Goal: Task Accomplishment & Management: Manage account settings

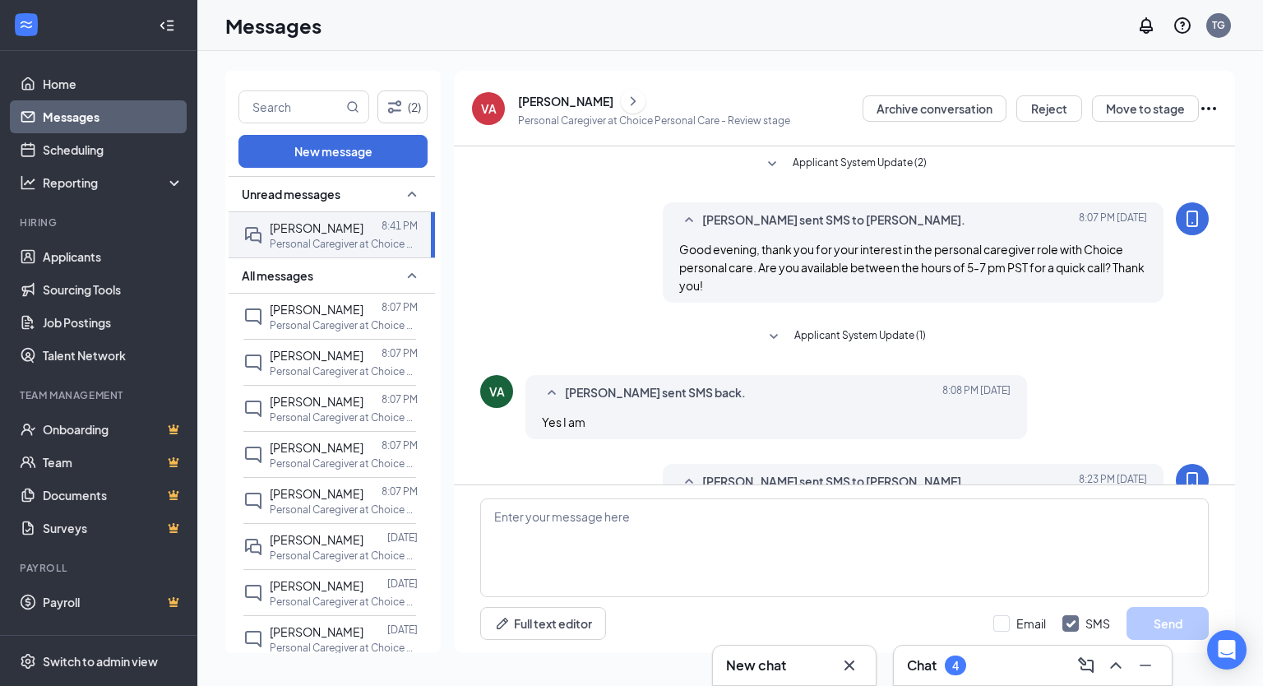
scroll to position [148, 0]
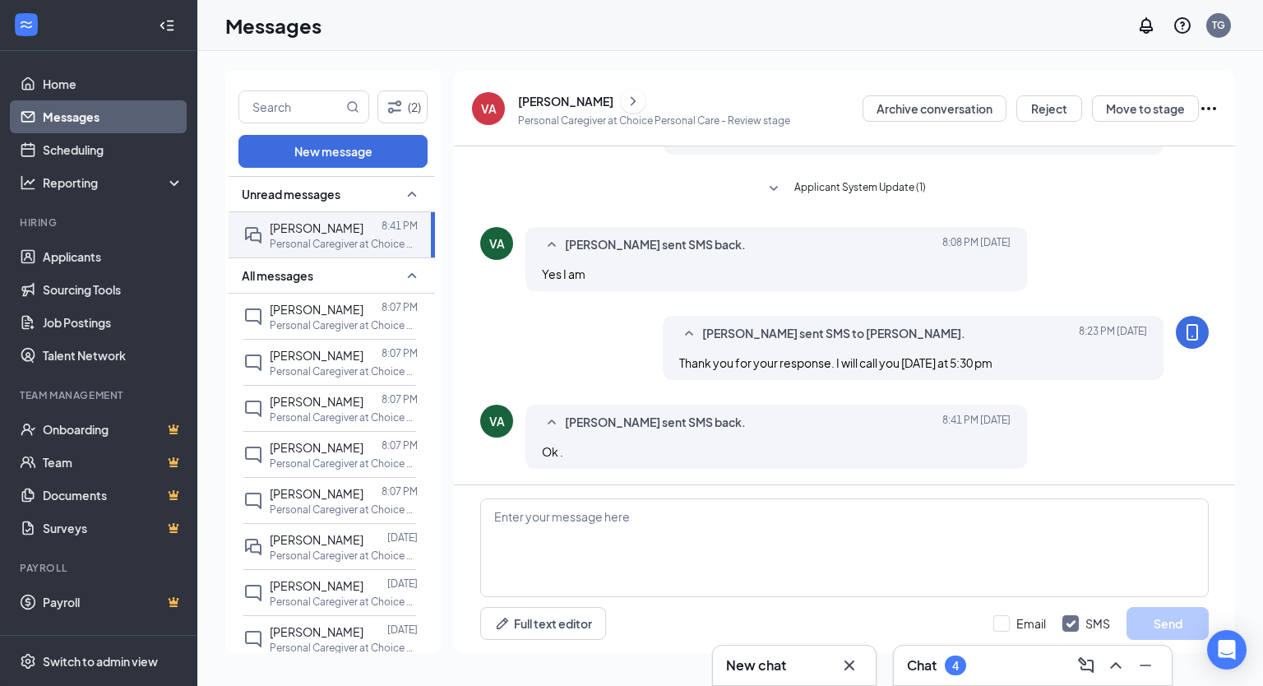
click at [427, 49] on div "Messages TG" at bounding box center [729, 25] width 1065 height 51
click at [50, 84] on link "Home" at bounding box center [113, 83] width 141 height 33
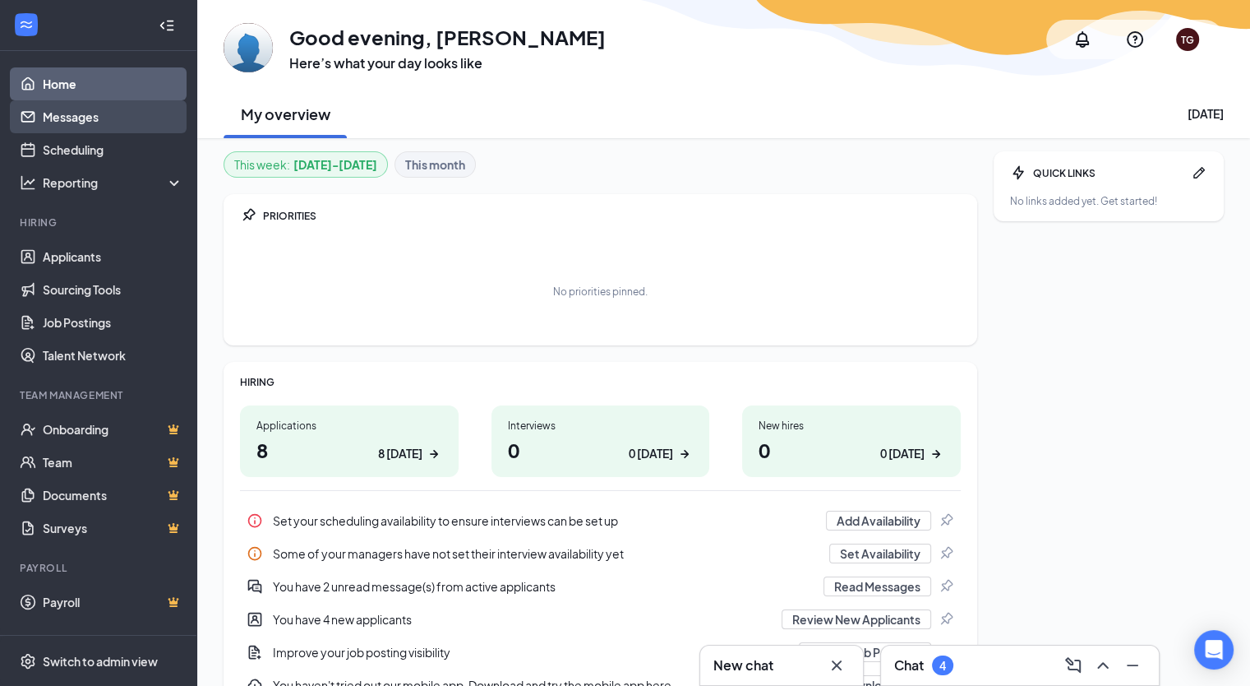
click at [81, 122] on link "Messages" at bounding box center [113, 116] width 141 height 33
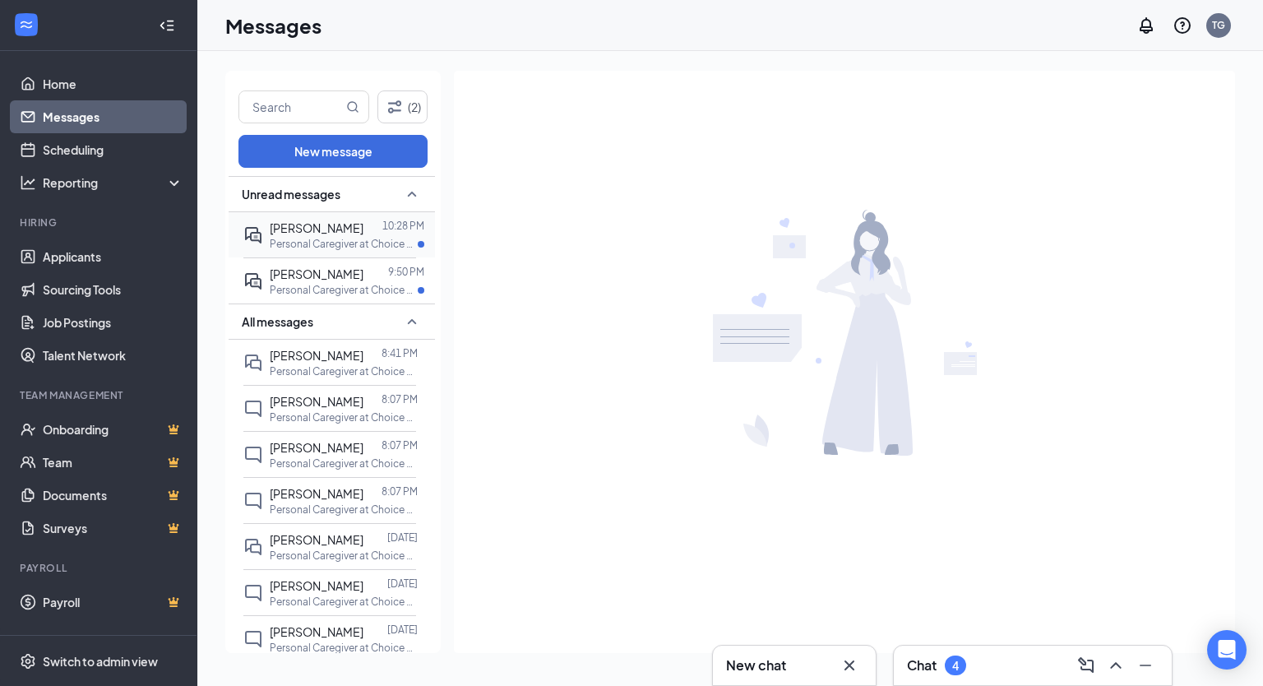
click at [335, 232] on span "[PERSON_NAME]" at bounding box center [317, 227] width 94 height 15
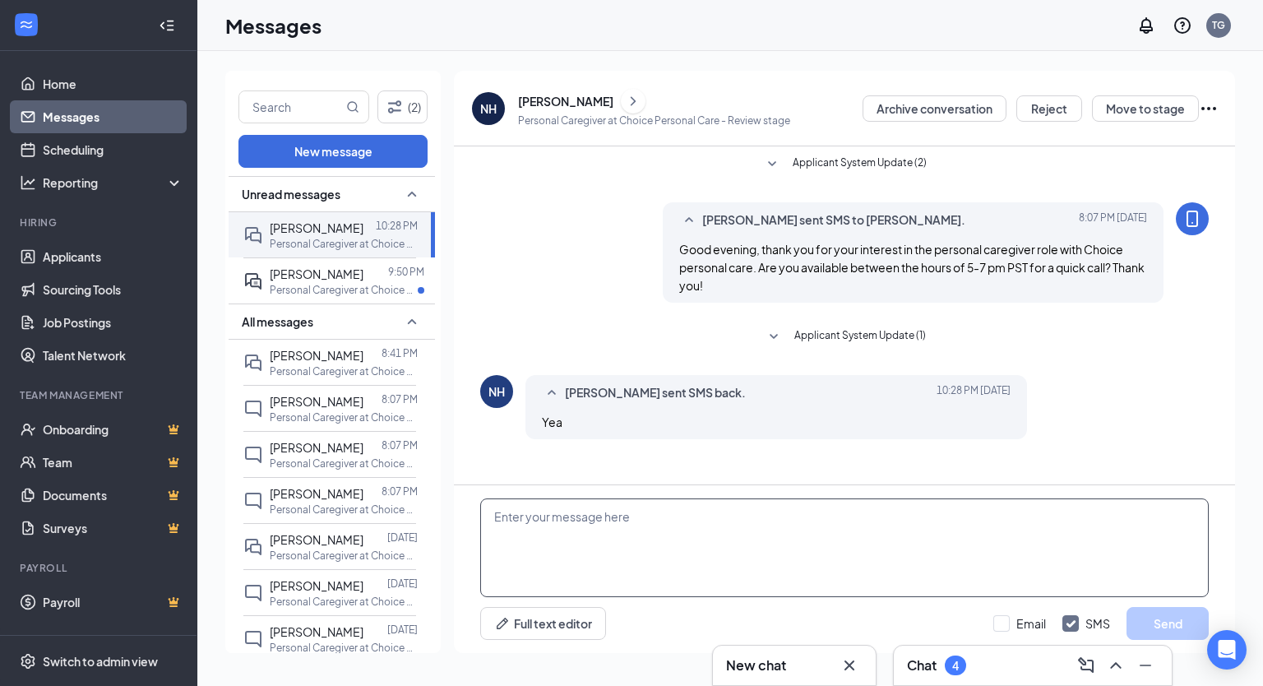
click at [608, 524] on textarea at bounding box center [844, 547] width 728 height 99
drag, startPoint x: 608, startPoint y: 525, endPoint x: 822, endPoint y: 523, distance: 213.7
click at [822, 523] on textarea "Thank you for your response. If you are availa" at bounding box center [844, 547] width 728 height 99
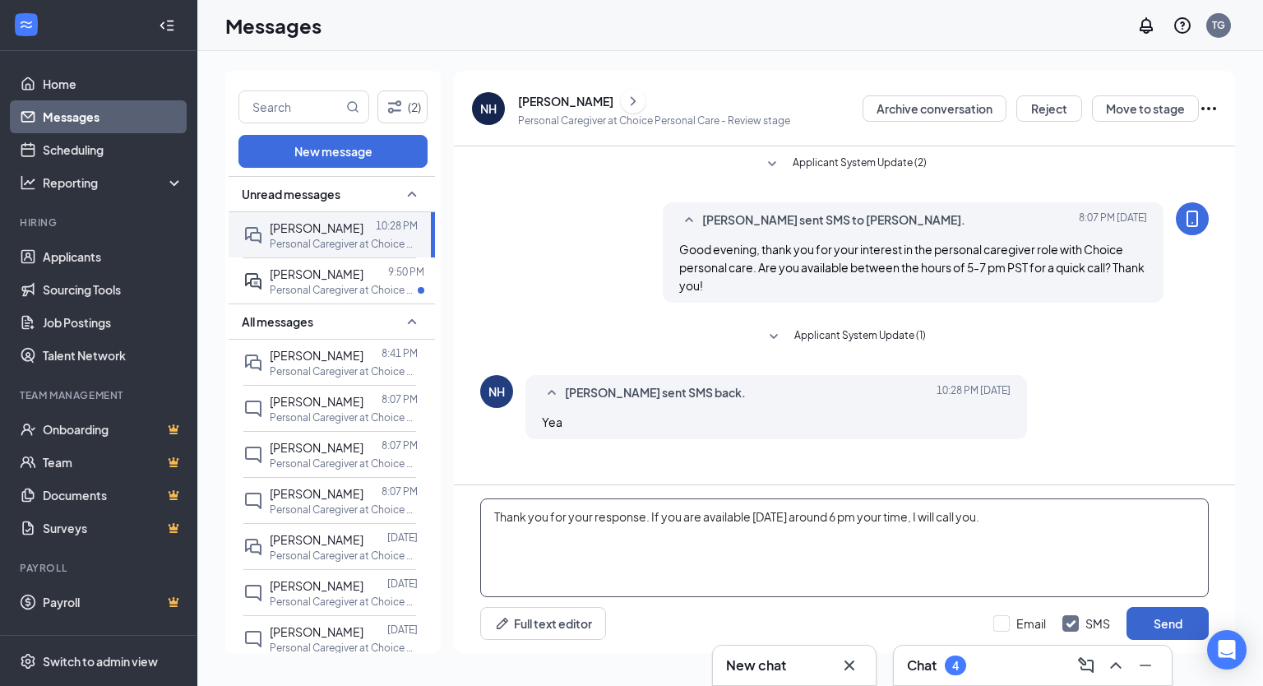
type textarea "Thank you for your response. If you are available [DATE] around 6 pm your time,…"
click at [1150, 620] on button "Send" at bounding box center [1167, 623] width 82 height 33
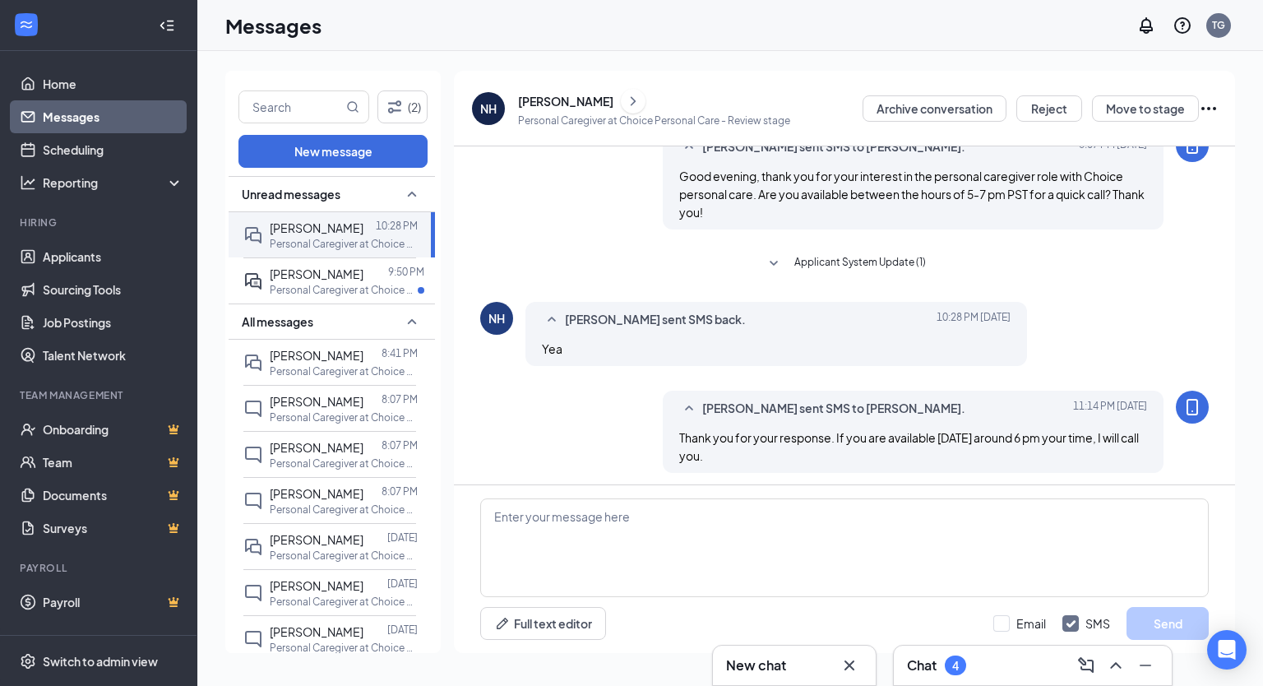
scroll to position [78, 0]
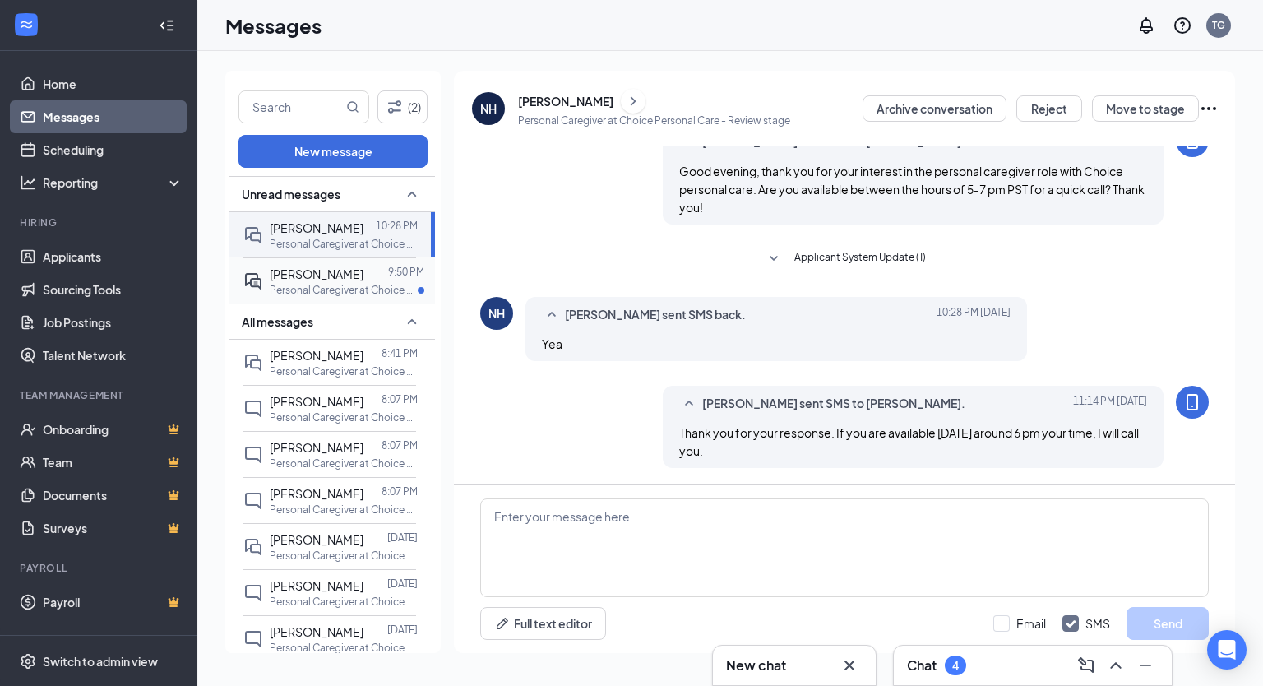
click at [335, 287] on p "Personal Caregiver at Choice Personal Care" at bounding box center [344, 290] width 148 height 14
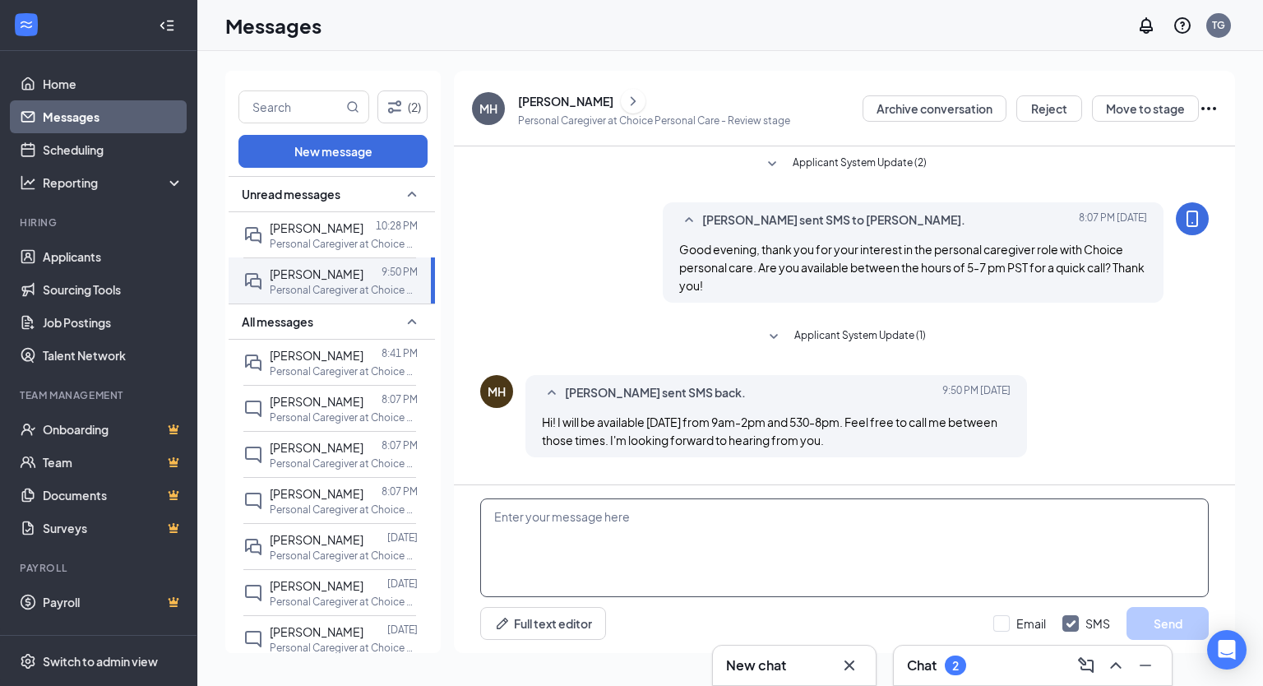
click at [729, 528] on textarea at bounding box center [844, 547] width 728 height 99
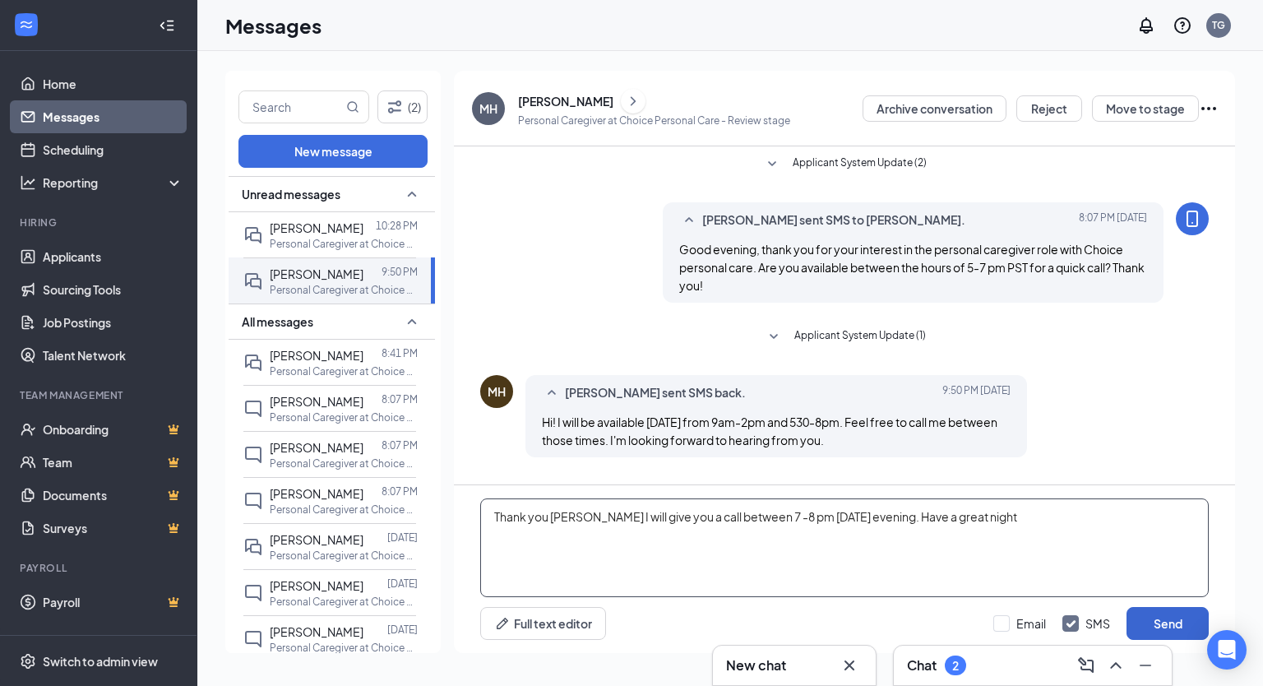
type textarea "Thank you [PERSON_NAME] I will give you a call between 7 -8 pm [DATE] evening. …"
click at [1193, 622] on button "Send" at bounding box center [1167, 623] width 82 height 33
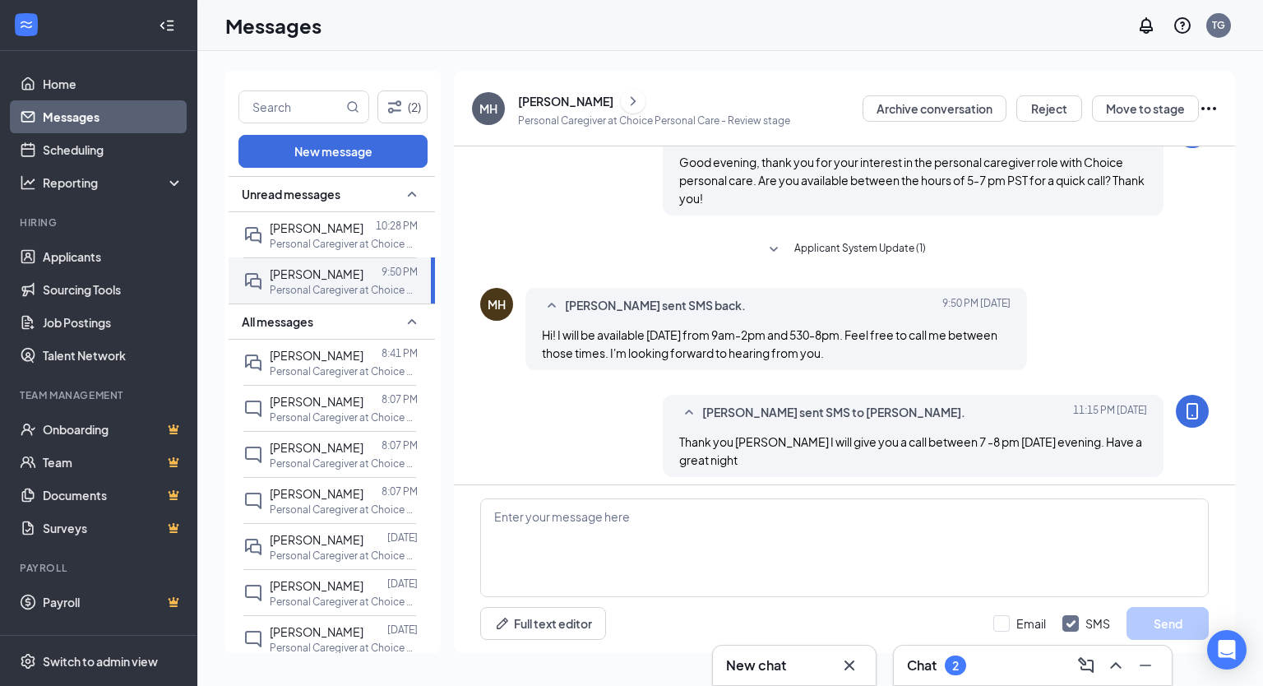
scroll to position [95, 0]
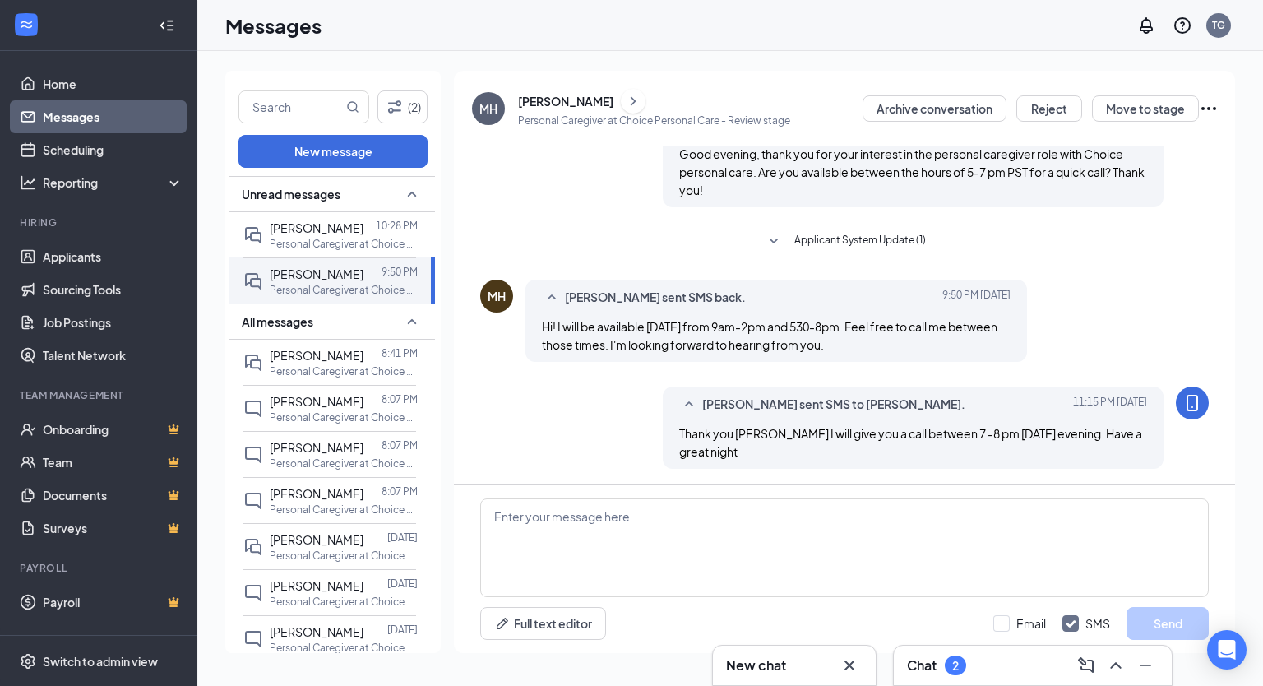
click at [557, 98] on div "[PERSON_NAME]" at bounding box center [565, 101] width 95 height 16
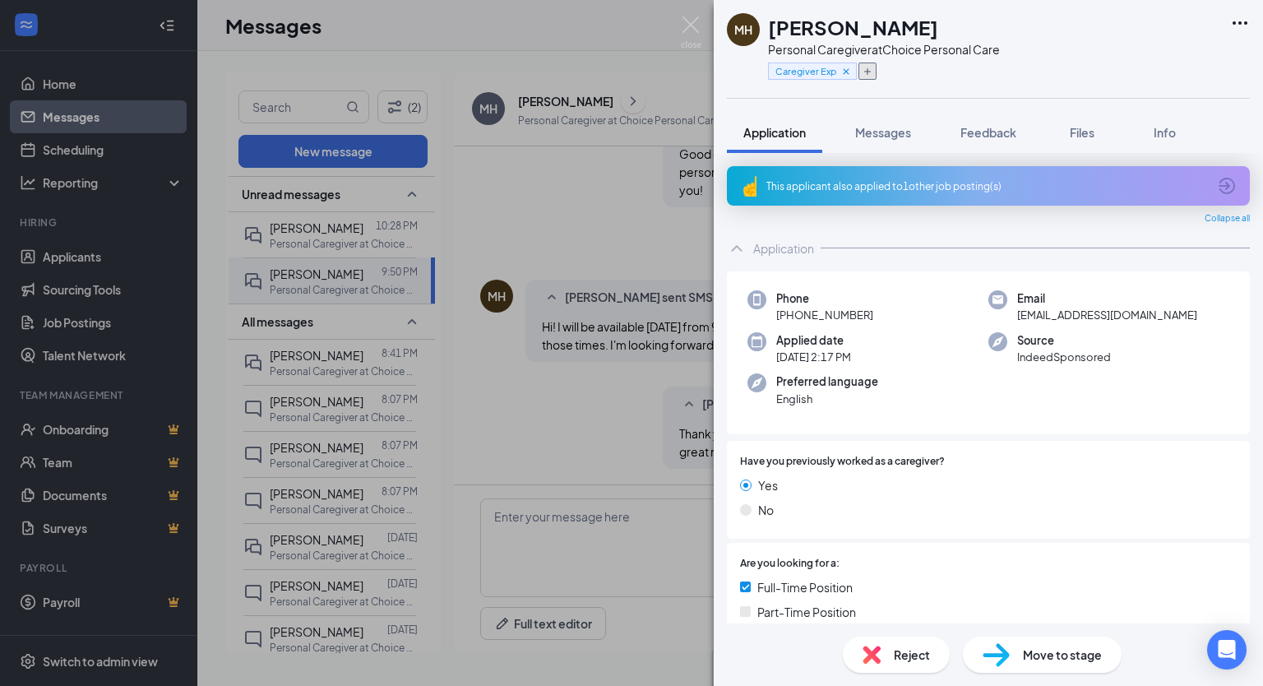
click at [870, 72] on icon "Plus" at bounding box center [867, 72] width 10 height 10
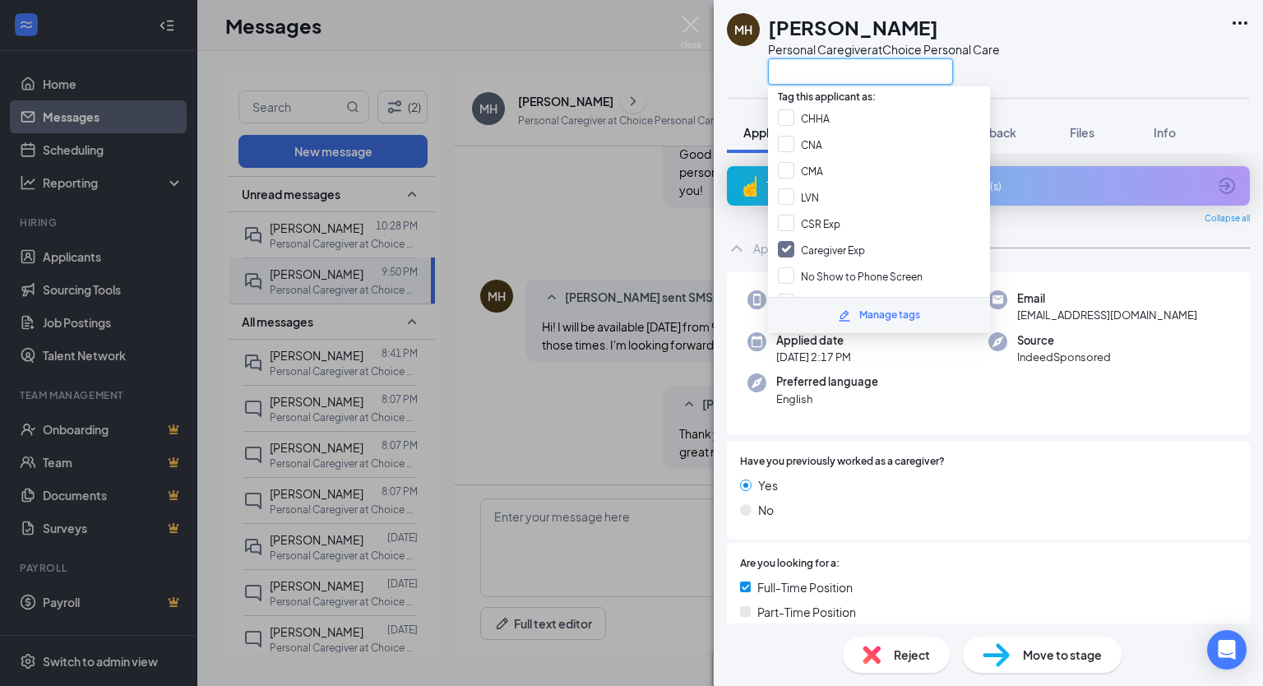
click at [870, 72] on input "text" at bounding box center [860, 71] width 185 height 26
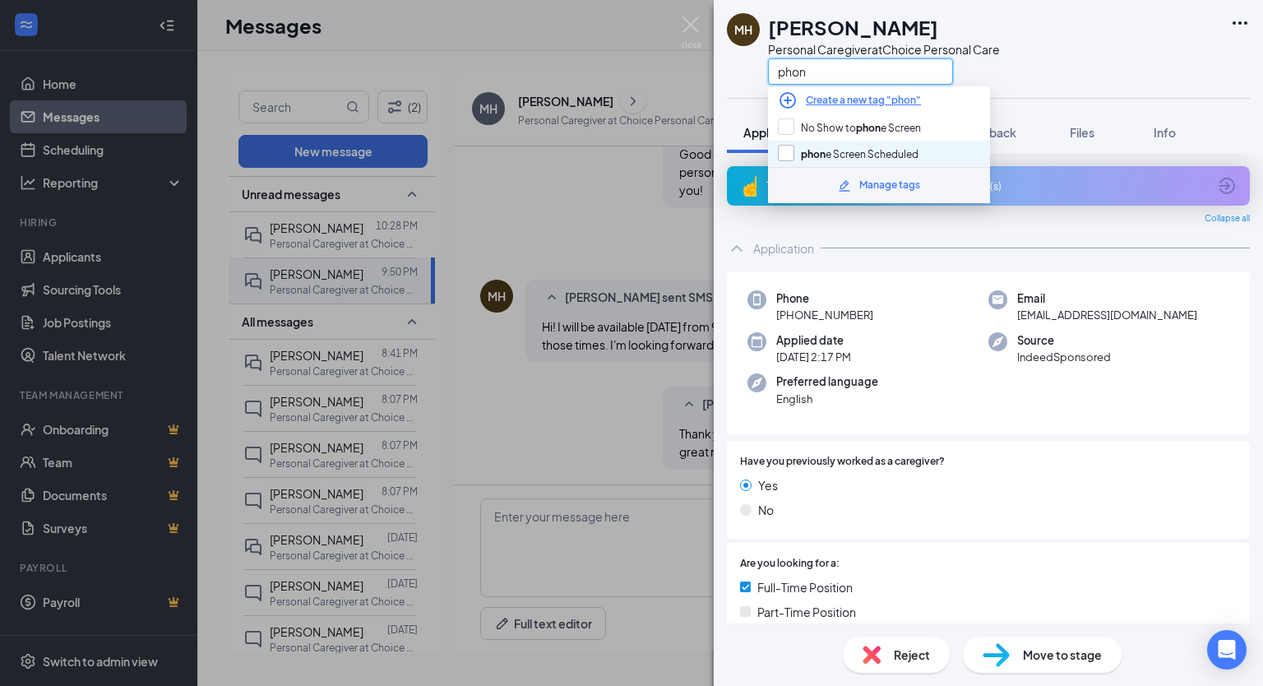
type input "phon"
click at [891, 147] on input "phon e Screen Scheduled" at bounding box center [848, 154] width 141 height 18
checkbox input "true"
click at [1029, 46] on div "MH [PERSON_NAME] Personal Caregiver at Choice Personal Care phon" at bounding box center [987, 49] width 549 height 98
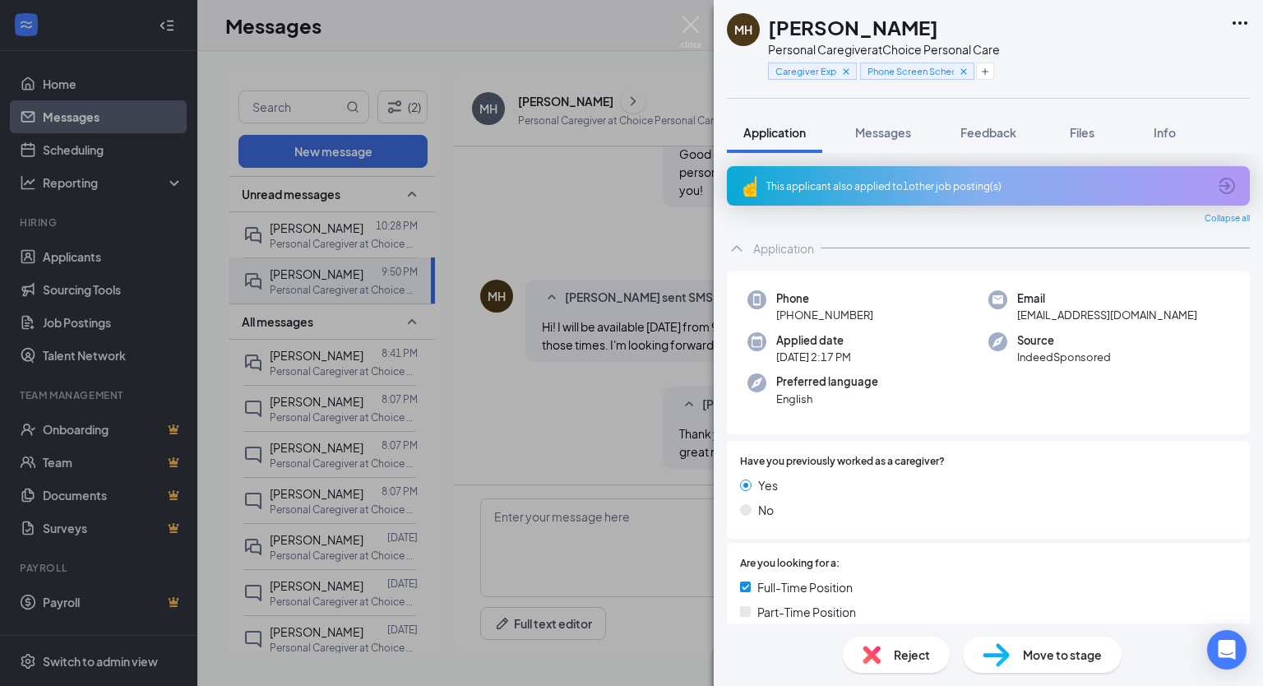
click at [861, 310] on span "[PHONE_NUMBER]" at bounding box center [824, 315] width 97 height 16
copy span "[PHONE_NUMBER]"
click at [694, 24] on img at bounding box center [691, 32] width 21 height 32
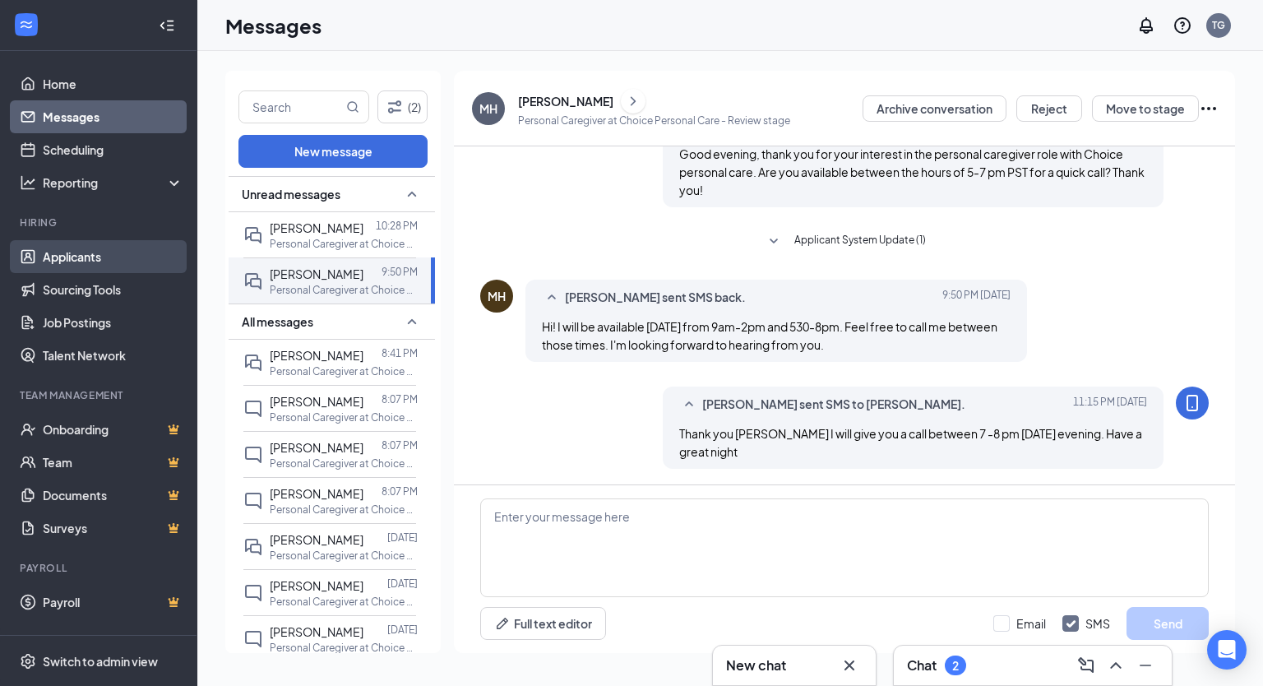
click at [84, 257] on link "Applicants" at bounding box center [113, 256] width 141 height 33
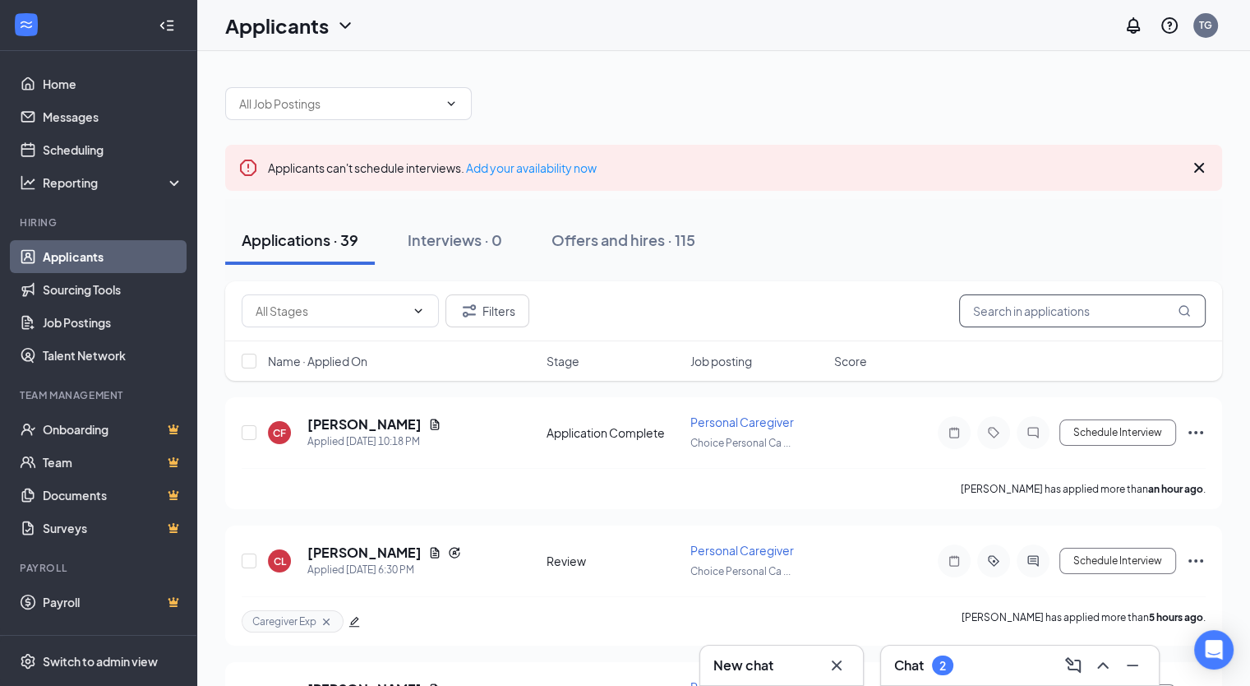
click at [1042, 300] on input "text" at bounding box center [1082, 310] width 247 height 33
type input "[PERSON_NAME]"
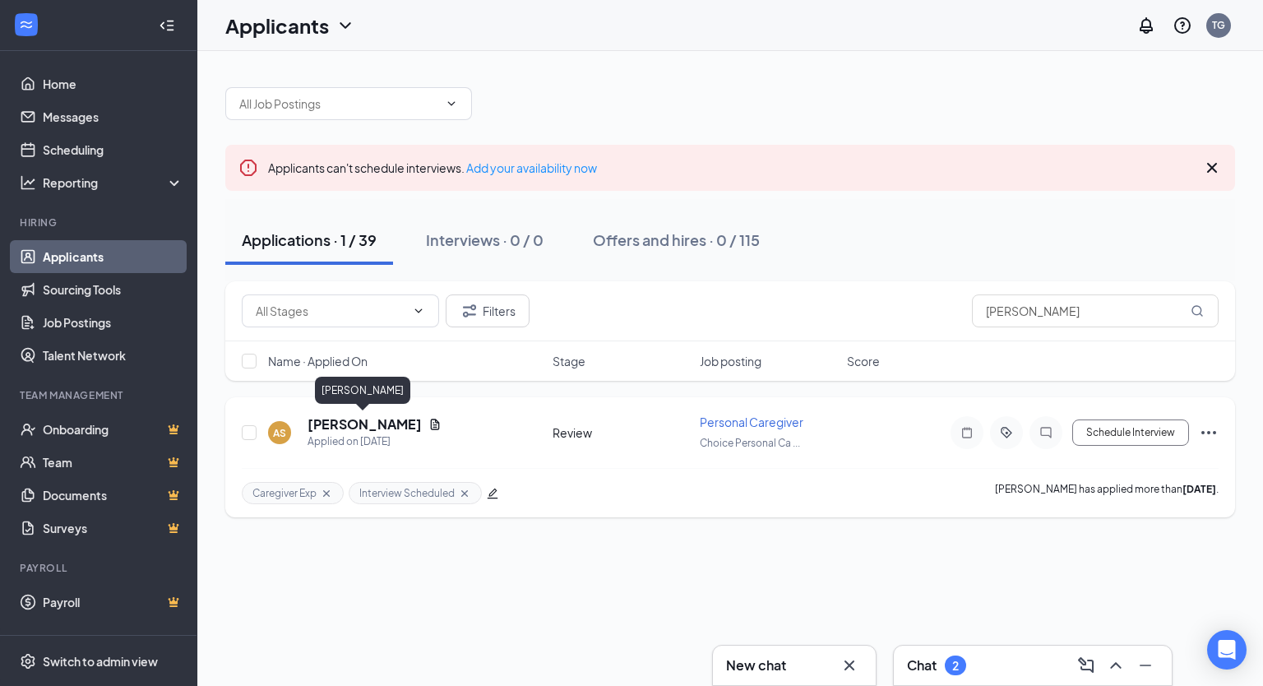
click at [385, 422] on h5 "[PERSON_NAME]" at bounding box center [364, 424] width 114 height 18
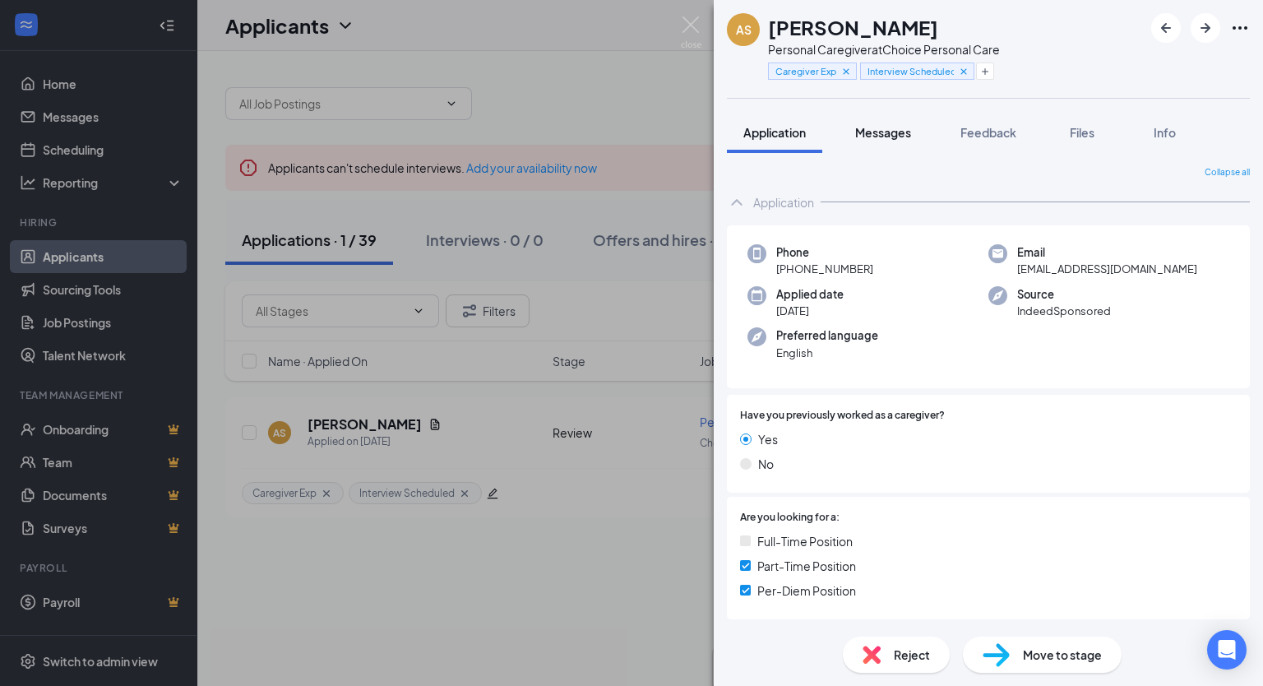
click at [894, 130] on span "Messages" at bounding box center [883, 132] width 56 height 15
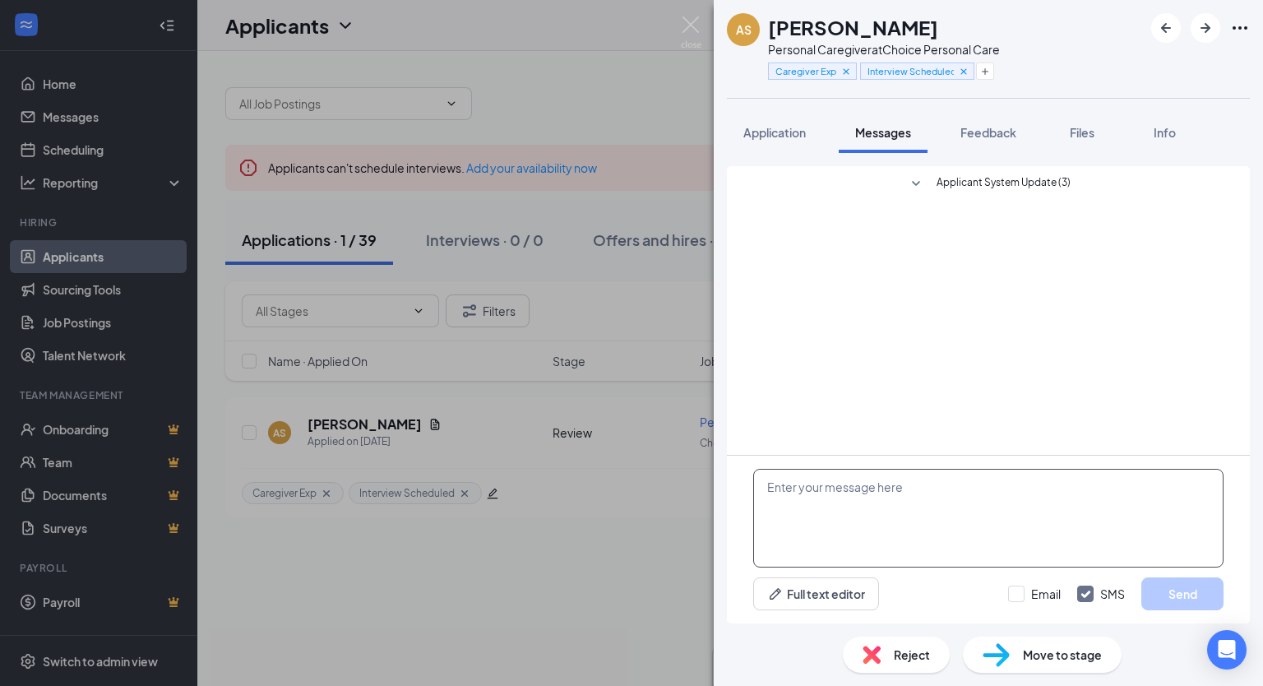
click at [901, 497] on textarea at bounding box center [988, 518] width 470 height 99
click at [934, 520] on textarea "Good evening [PERSON_NAME]," at bounding box center [988, 518] width 470 height 99
paste textarea
click at [951, 492] on textarea "Good evening [PERSON_NAME]," at bounding box center [988, 518] width 470 height 99
paste textarea "just a quick reminder you are scheduled to come to an in-person interview [DATE…"
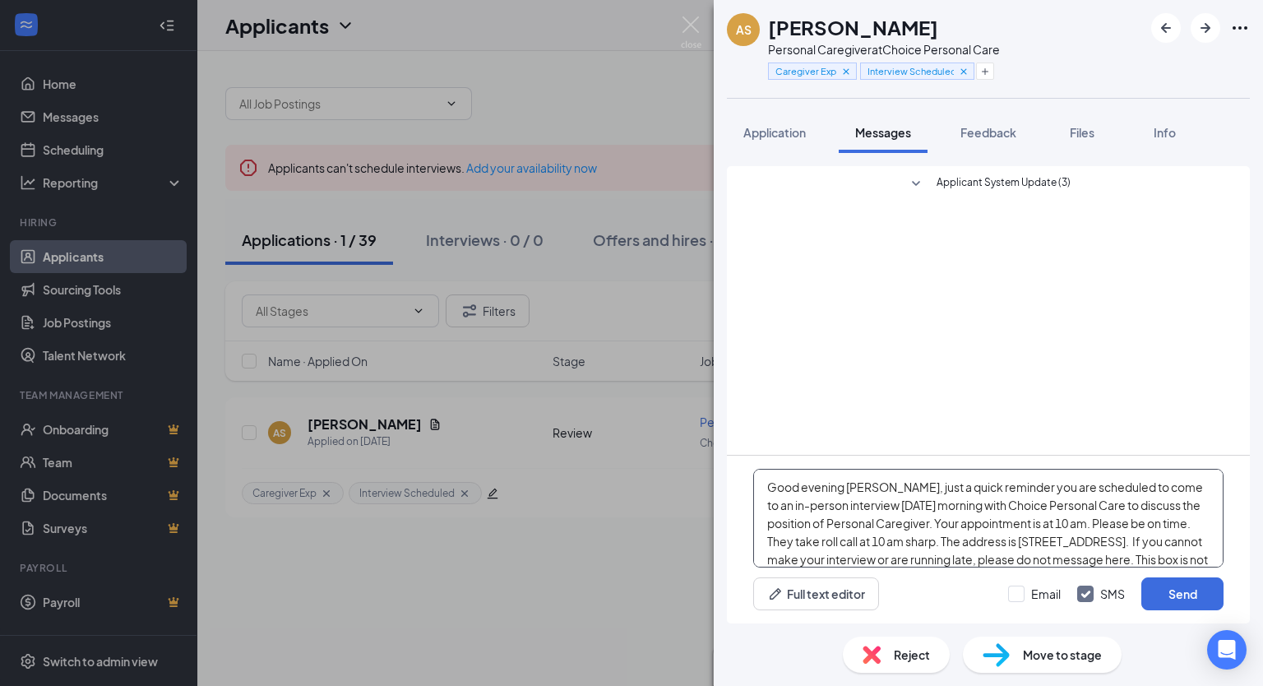
scroll to position [53, 0]
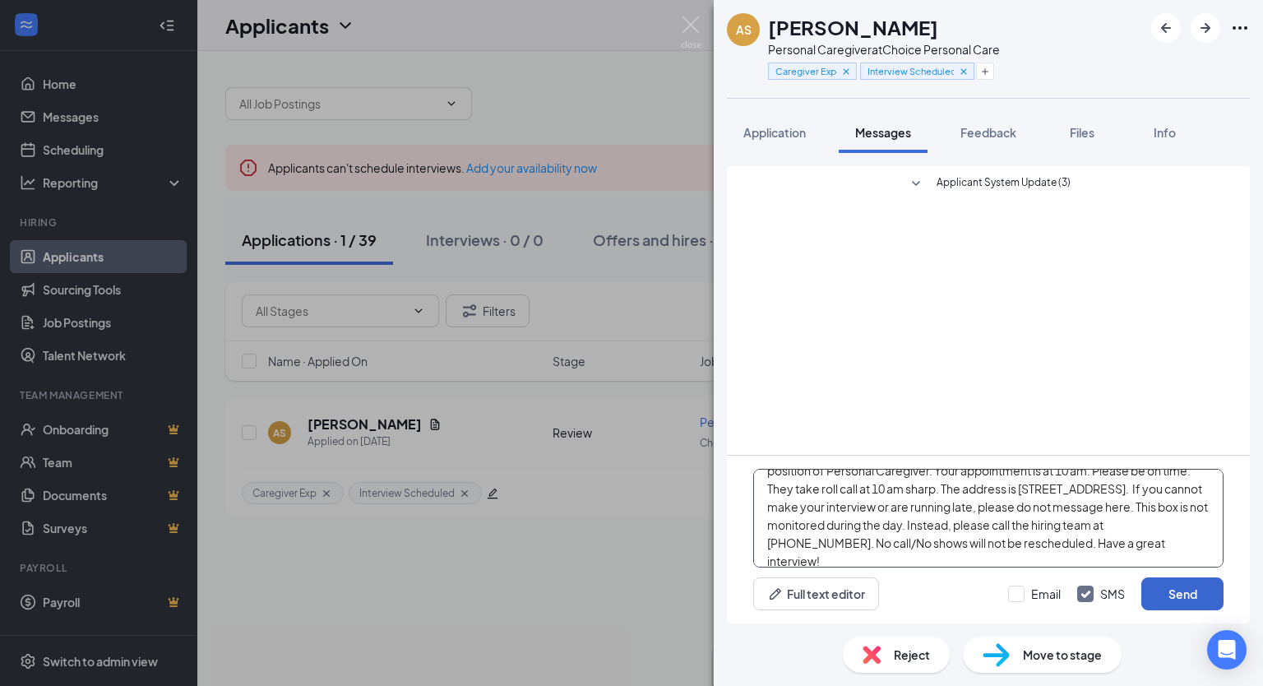
type textarea "Good evening [PERSON_NAME], just a quick reminder you are scheduled to come to …"
click at [1191, 593] on button "Send" at bounding box center [1182, 593] width 82 height 33
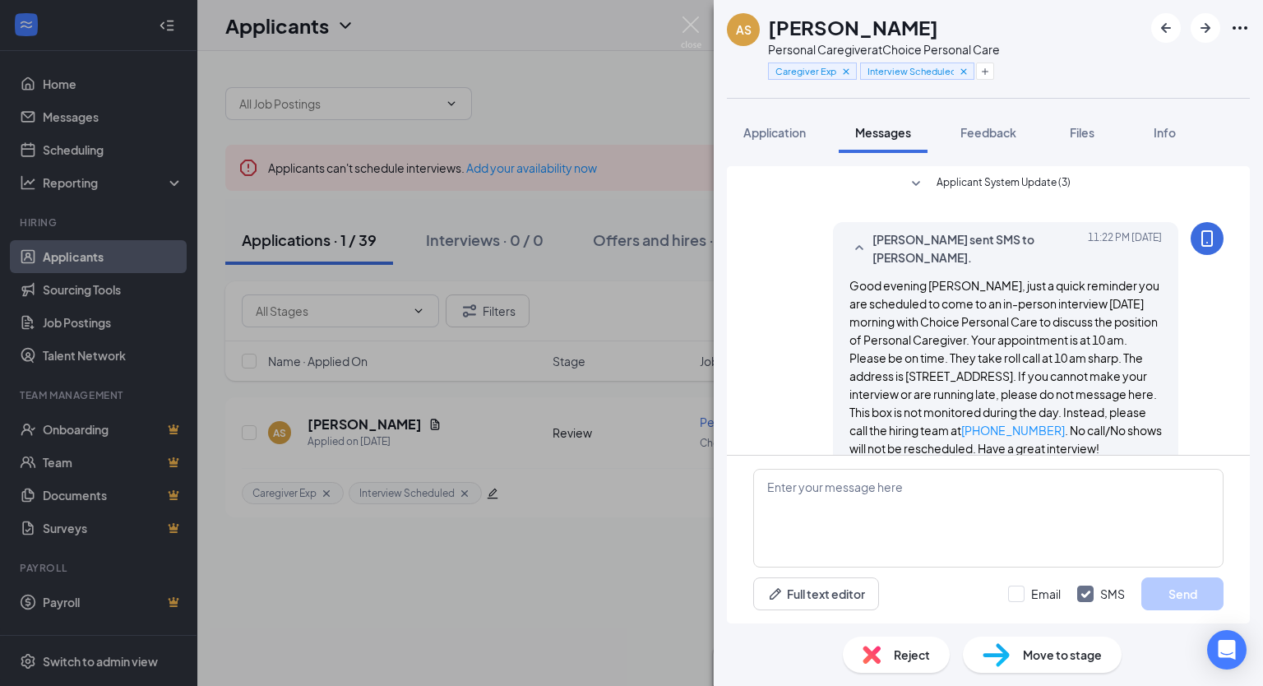
scroll to position [45, 0]
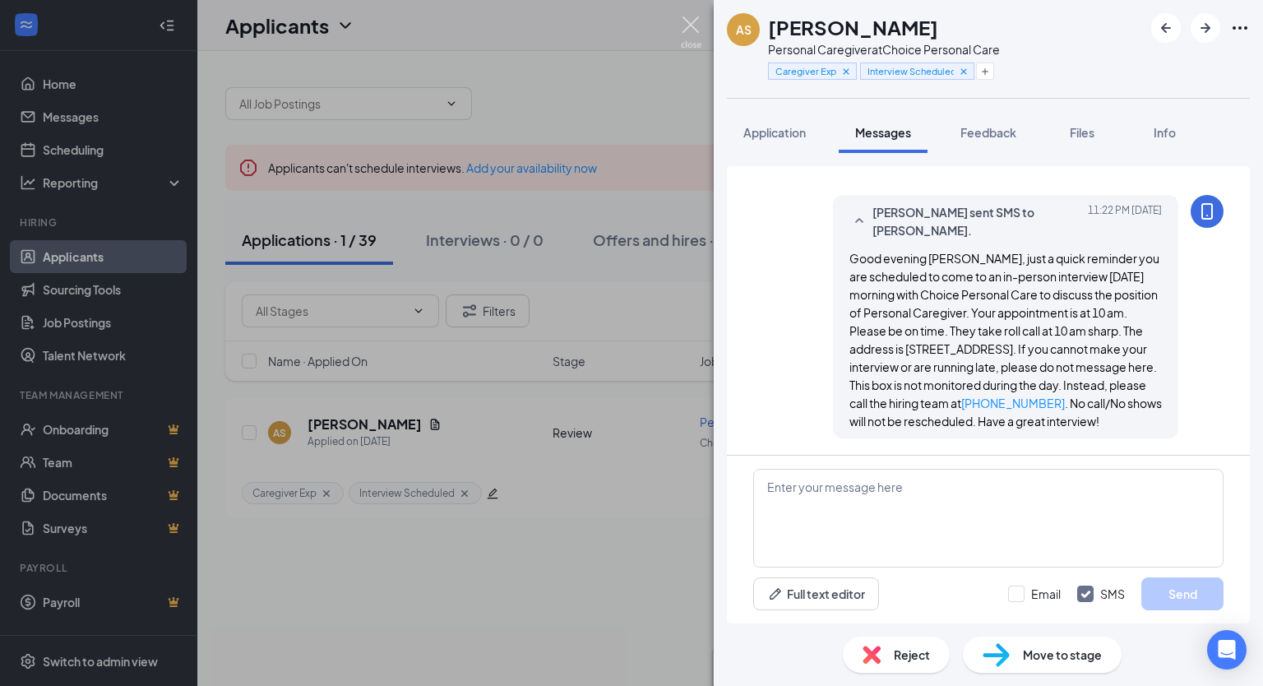
click at [688, 21] on img at bounding box center [691, 32] width 21 height 32
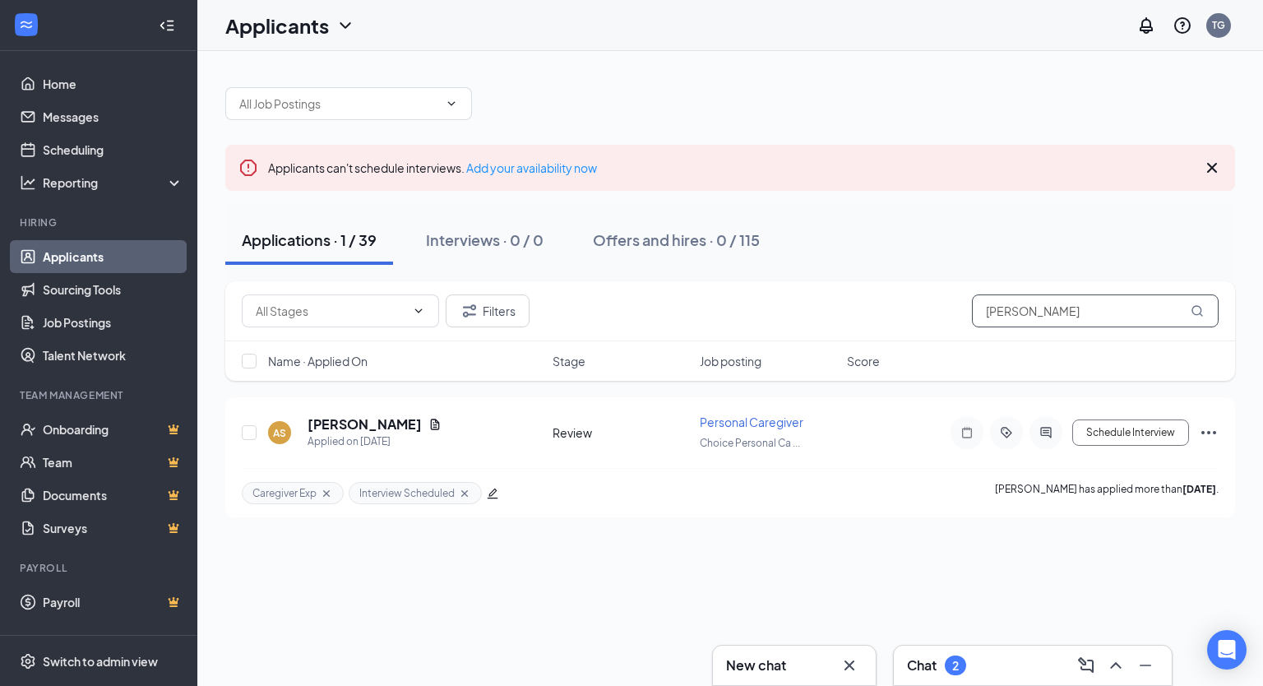
drag, startPoint x: 1073, startPoint y: 314, endPoint x: 875, endPoint y: 307, distance: 199.1
click at [875, 307] on div "Filters [PERSON_NAME]" at bounding box center [730, 310] width 976 height 33
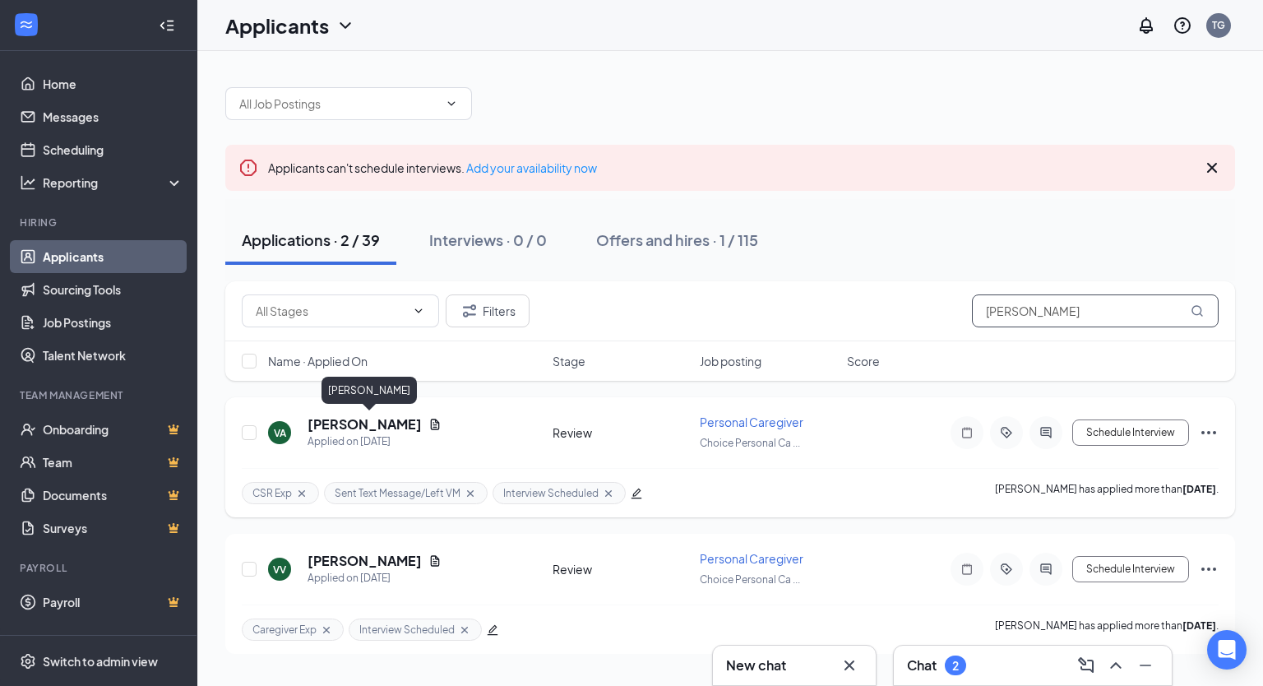
type input "[PERSON_NAME]"
click at [399, 427] on h5 "[PERSON_NAME]" at bounding box center [364, 424] width 114 height 18
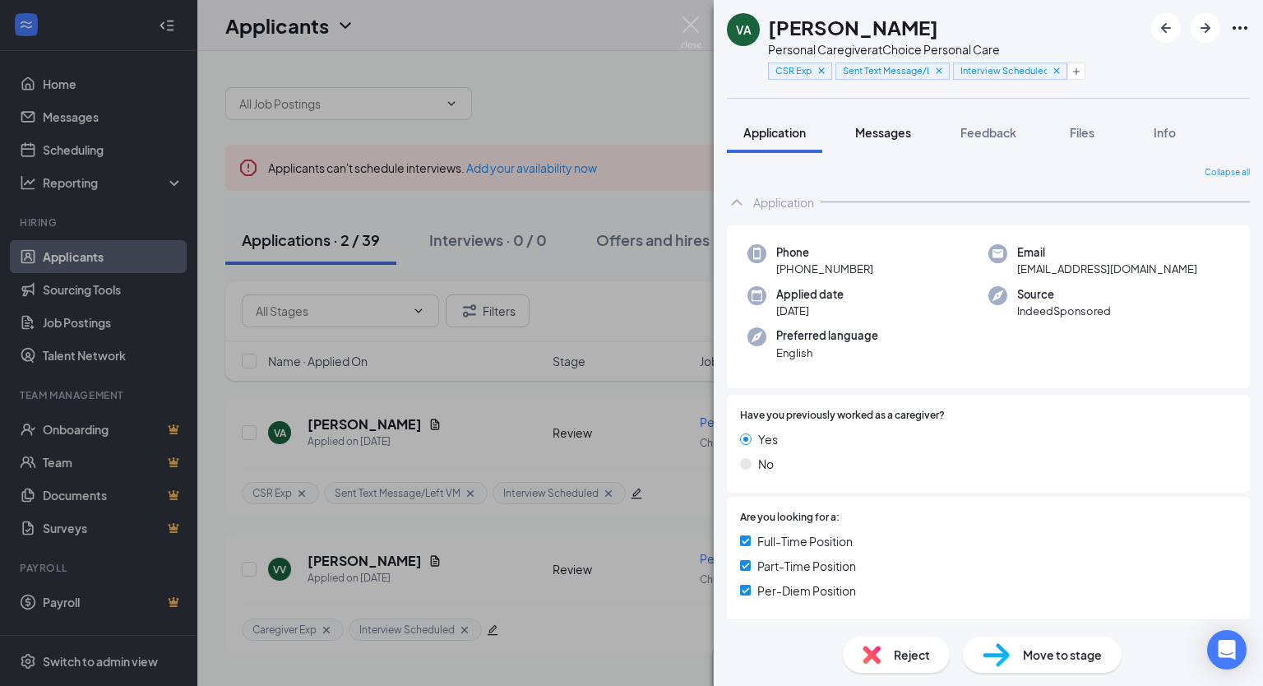
click at [881, 136] on span "Messages" at bounding box center [883, 132] width 56 height 15
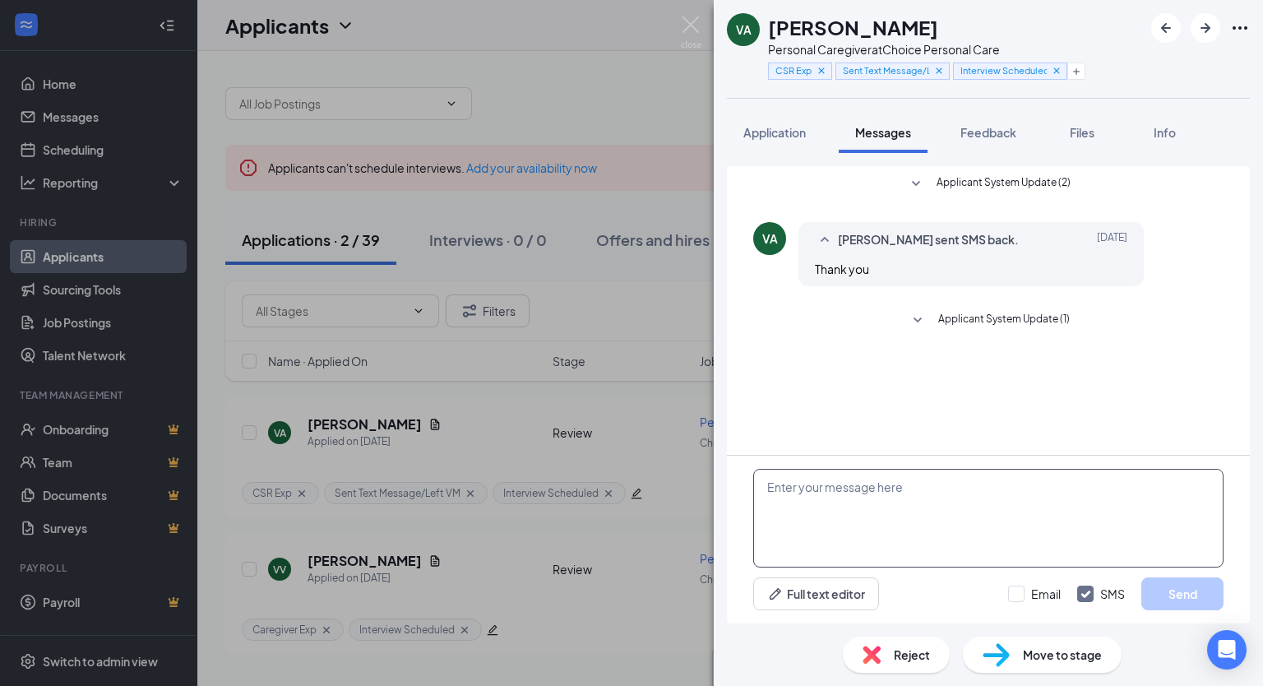
click at [889, 498] on textarea at bounding box center [988, 518] width 470 height 99
paste textarea "just a quick reminder you are scheduled to come to an in-person interview [DATE…"
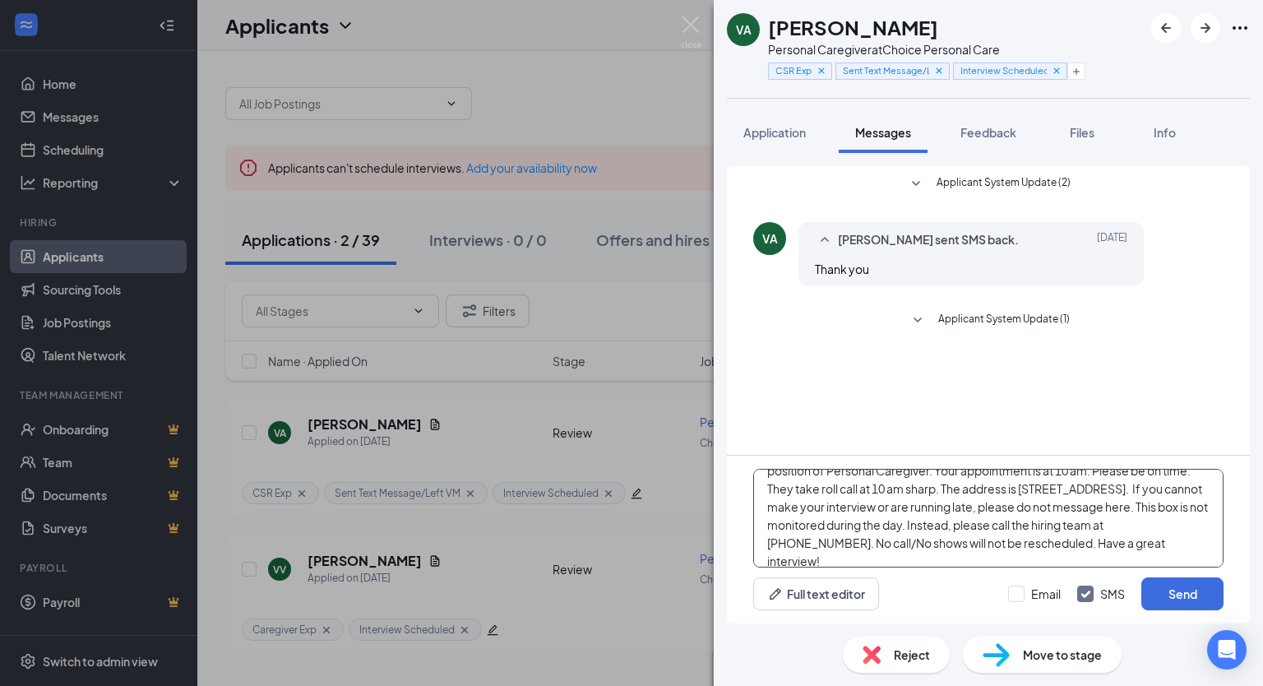
scroll to position [72, 0]
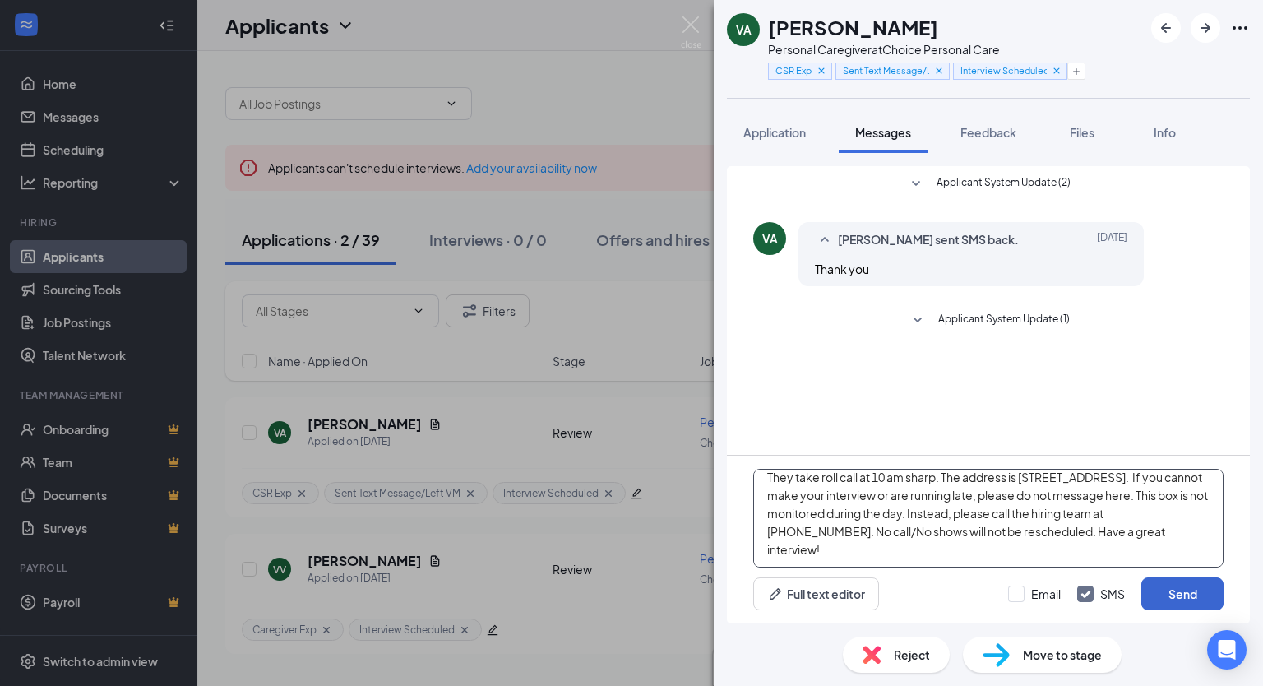
type textarea "Good evening [PERSON_NAME], just a quick reminder you are scheduled to come to …"
click at [1184, 593] on button "Send" at bounding box center [1182, 593] width 82 height 33
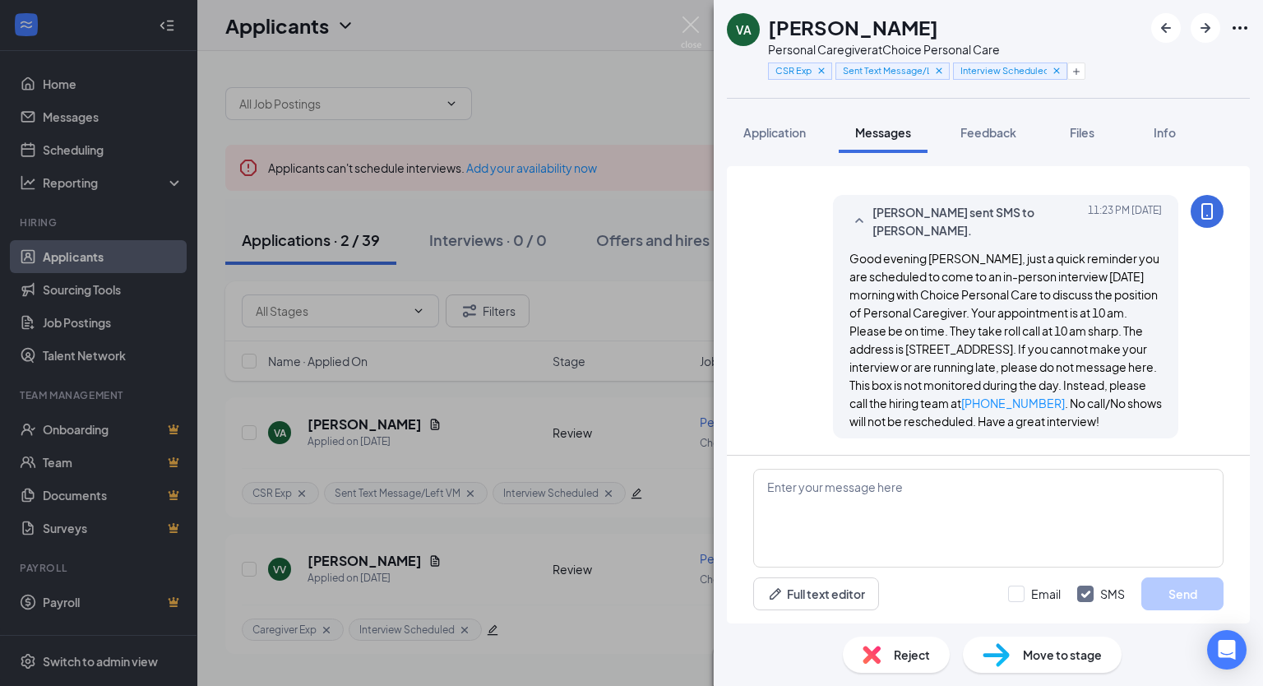
scroll to position [181, 0]
click at [694, 16] on img at bounding box center [691, 32] width 21 height 32
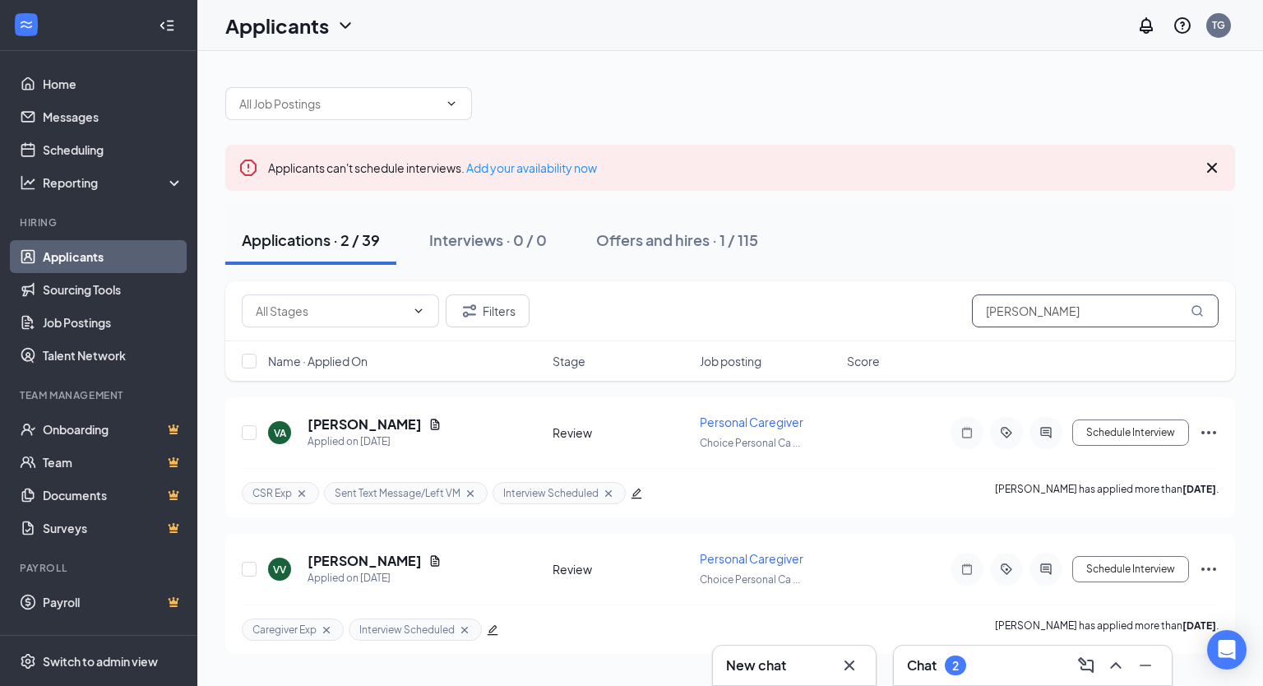
drag, startPoint x: 1046, startPoint y: 316, endPoint x: 921, endPoint y: 303, distance: 125.5
click at [921, 303] on div "Filters [PERSON_NAME]" at bounding box center [730, 310] width 976 height 33
drag, startPoint x: 1026, startPoint y: 304, endPoint x: 1017, endPoint y: 309, distance: 10.3
click at [1017, 309] on input "[PERSON_NAME]" at bounding box center [1095, 310] width 247 height 33
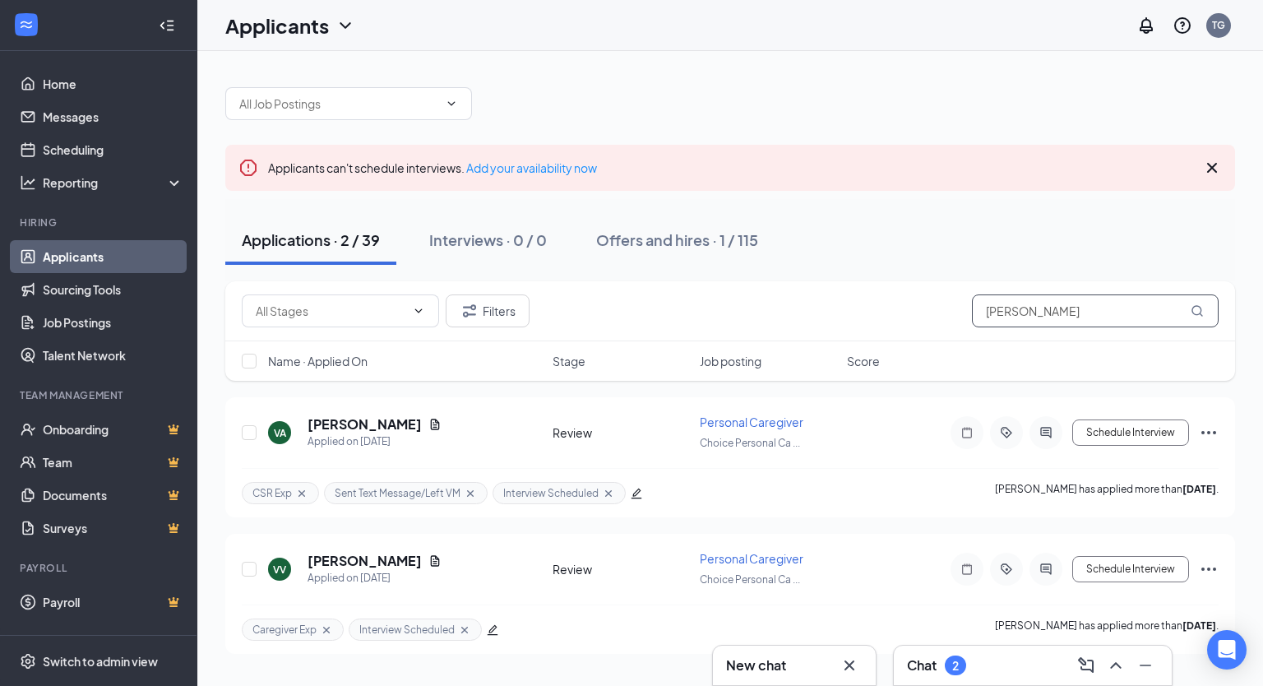
click at [1016, 310] on input "[PERSON_NAME]" at bounding box center [1095, 310] width 247 height 33
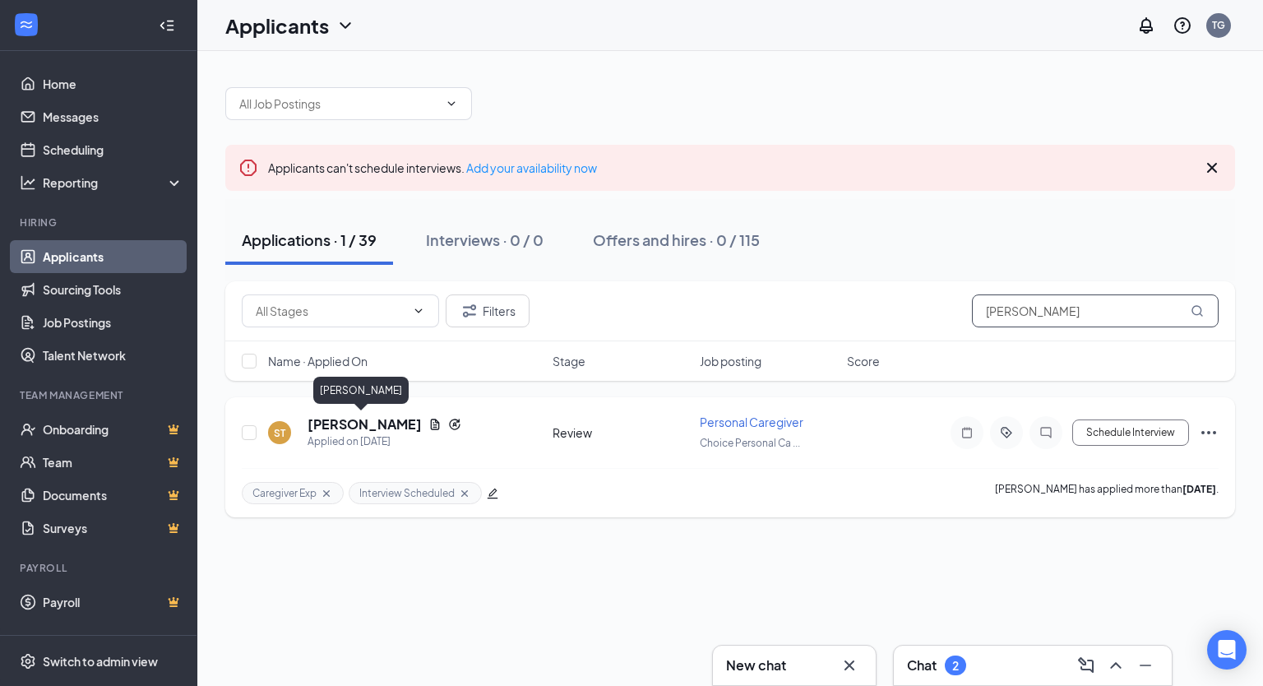
type input "[PERSON_NAME]"
click at [388, 422] on h5 "[PERSON_NAME]" at bounding box center [364, 424] width 114 height 18
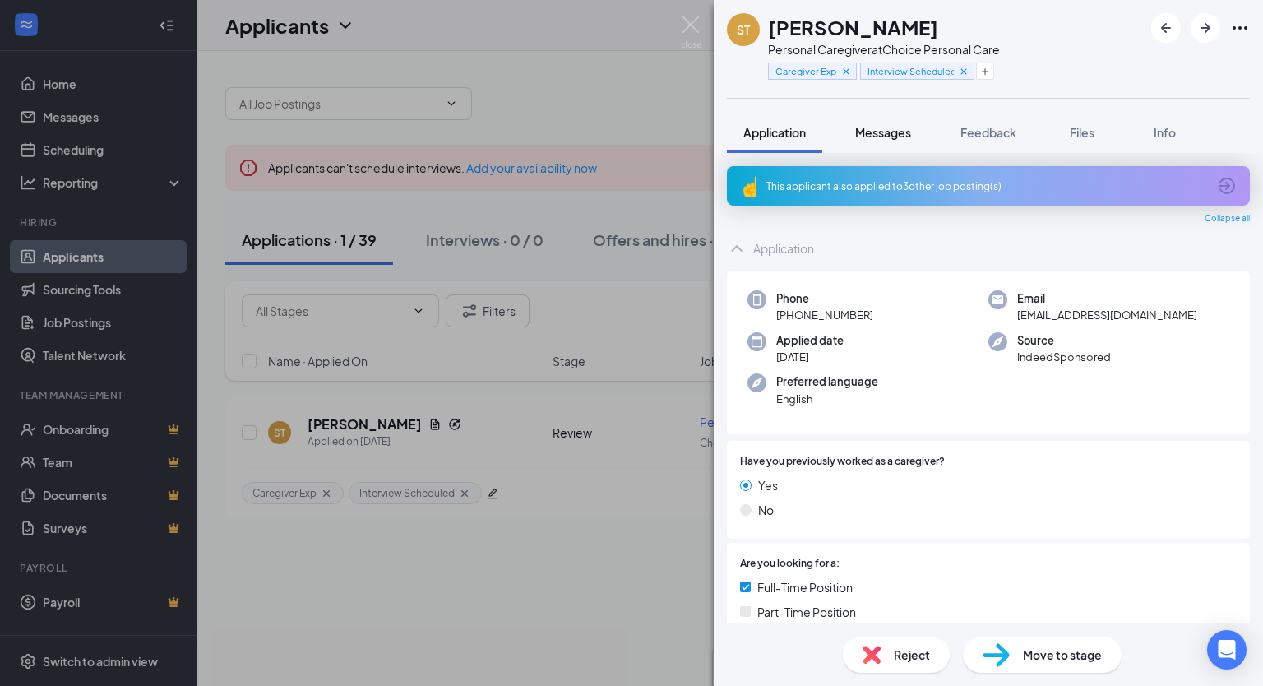
click at [896, 125] on span "Messages" at bounding box center [883, 132] width 56 height 15
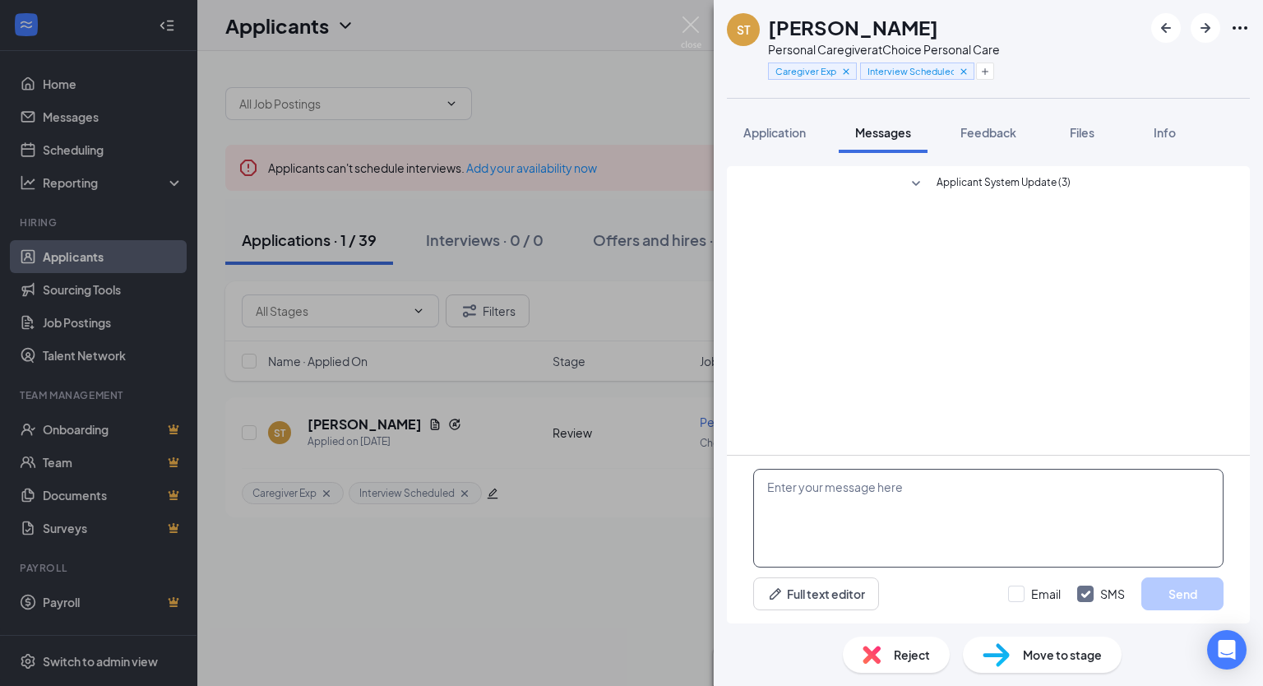
click at [881, 497] on textarea at bounding box center [988, 518] width 470 height 99
paste textarea "just a quick reminder you are scheduled to come to an in-person interview [DATE…"
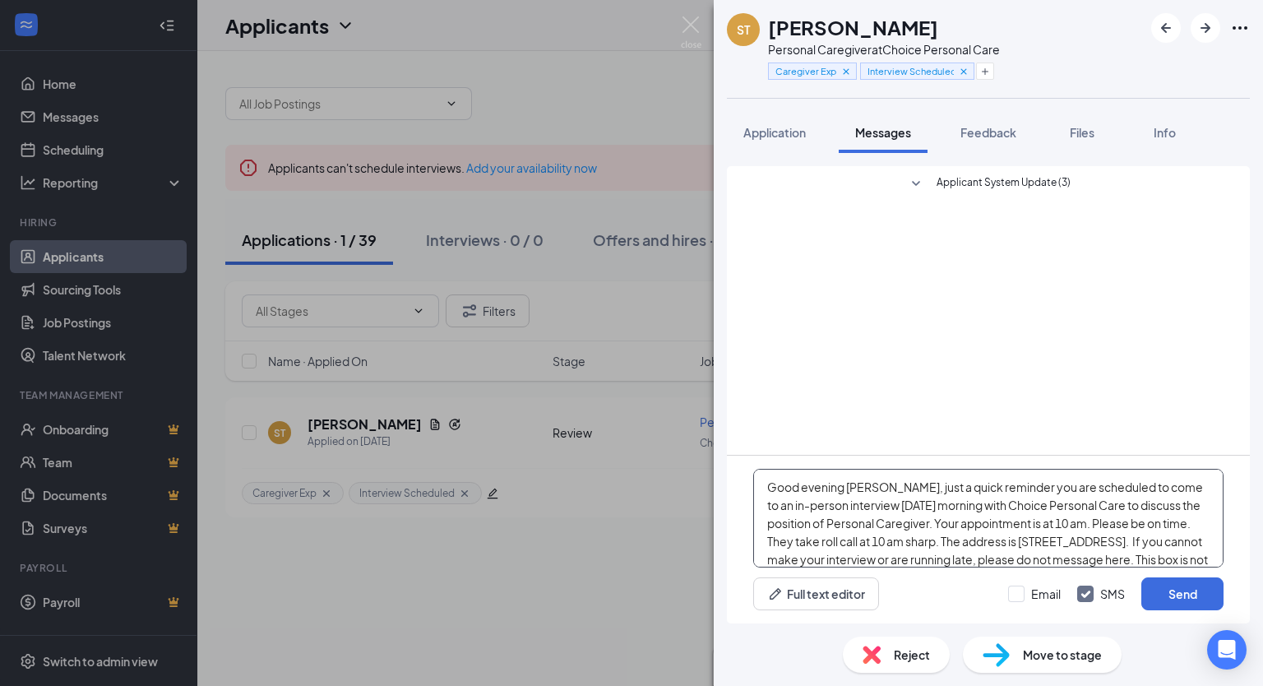
scroll to position [53, 0]
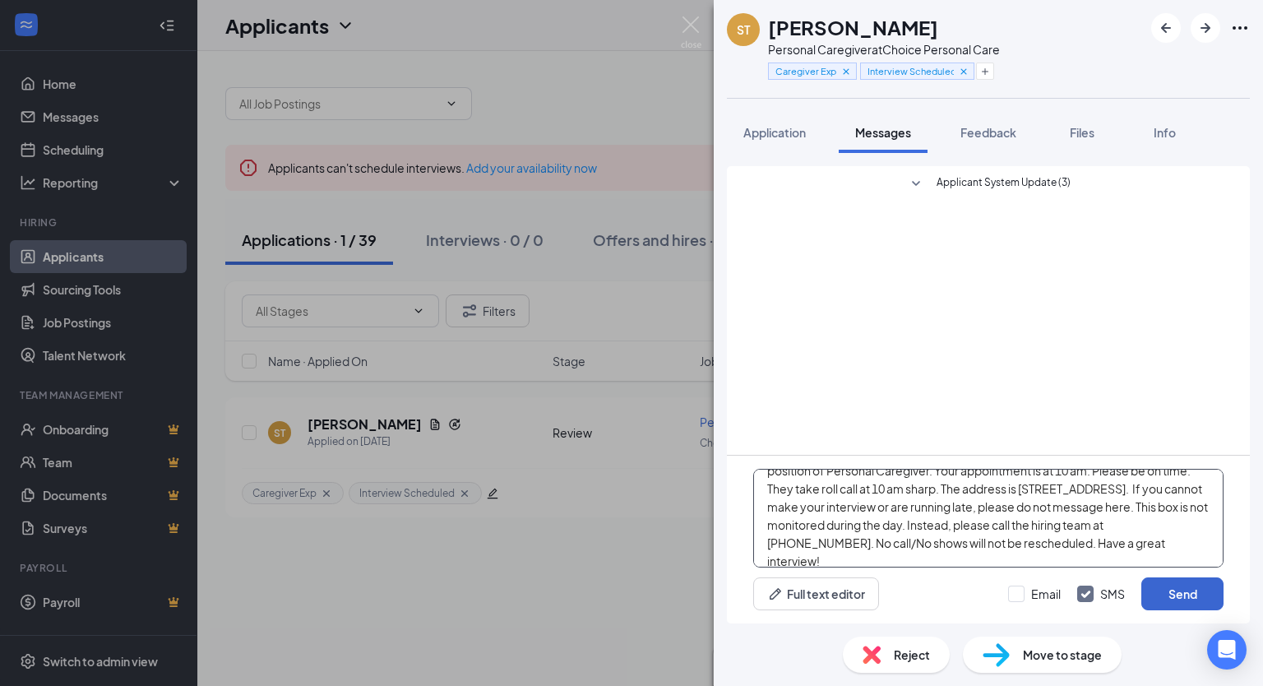
type textarea "Good evening [PERSON_NAME], just a quick reminder you are scheduled to come to …"
click at [1186, 593] on button "Send" at bounding box center [1182, 593] width 82 height 33
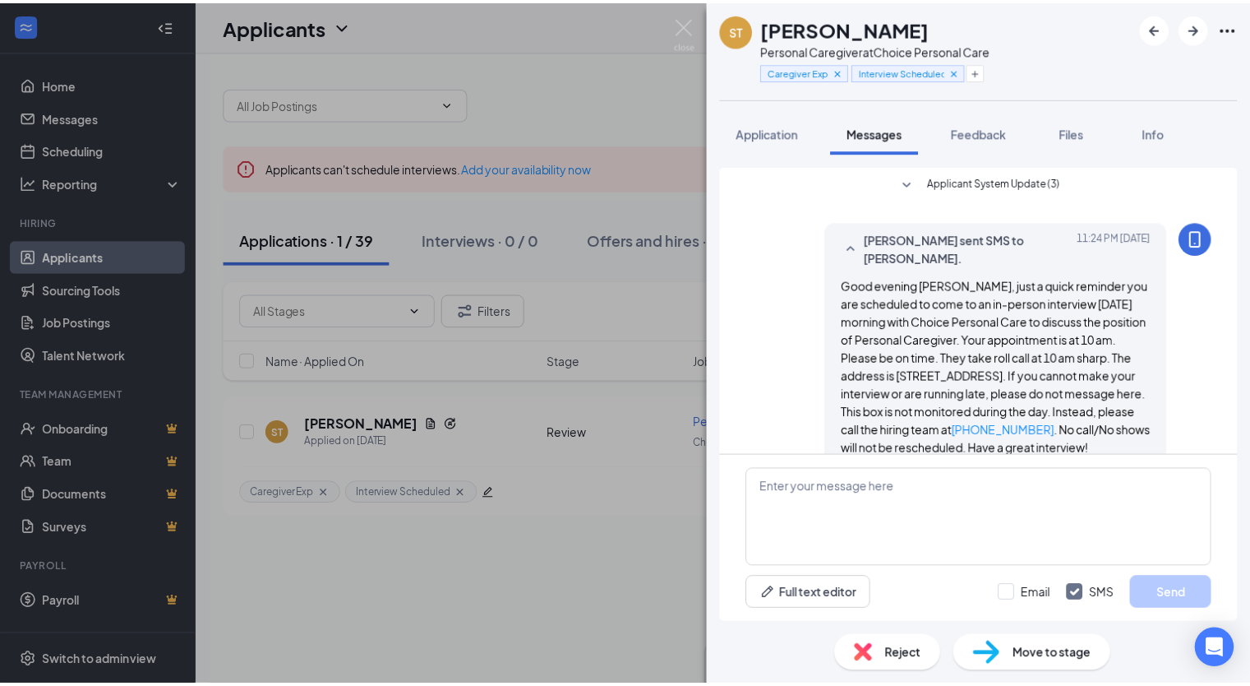
scroll to position [45, 0]
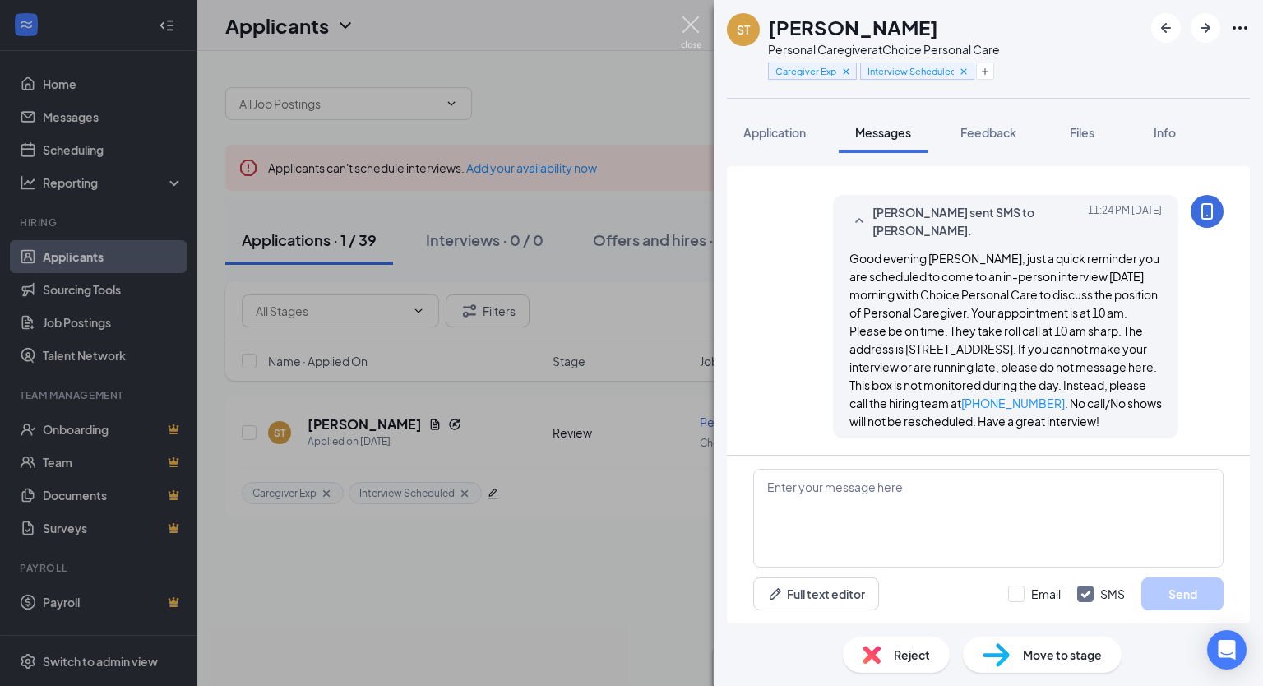
click at [695, 24] on img at bounding box center [691, 32] width 21 height 32
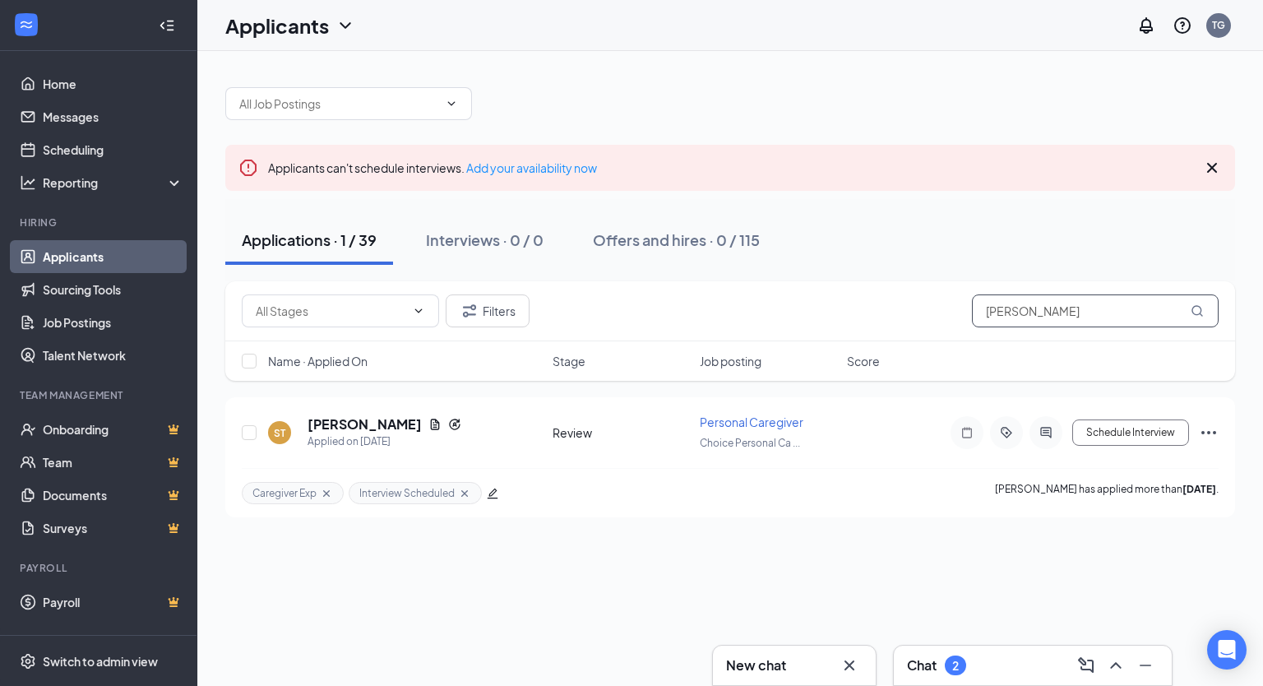
drag, startPoint x: 1032, startPoint y: 312, endPoint x: 916, endPoint y: 296, distance: 116.2
click at [916, 296] on div "Filters [PERSON_NAME]" at bounding box center [730, 310] width 976 height 33
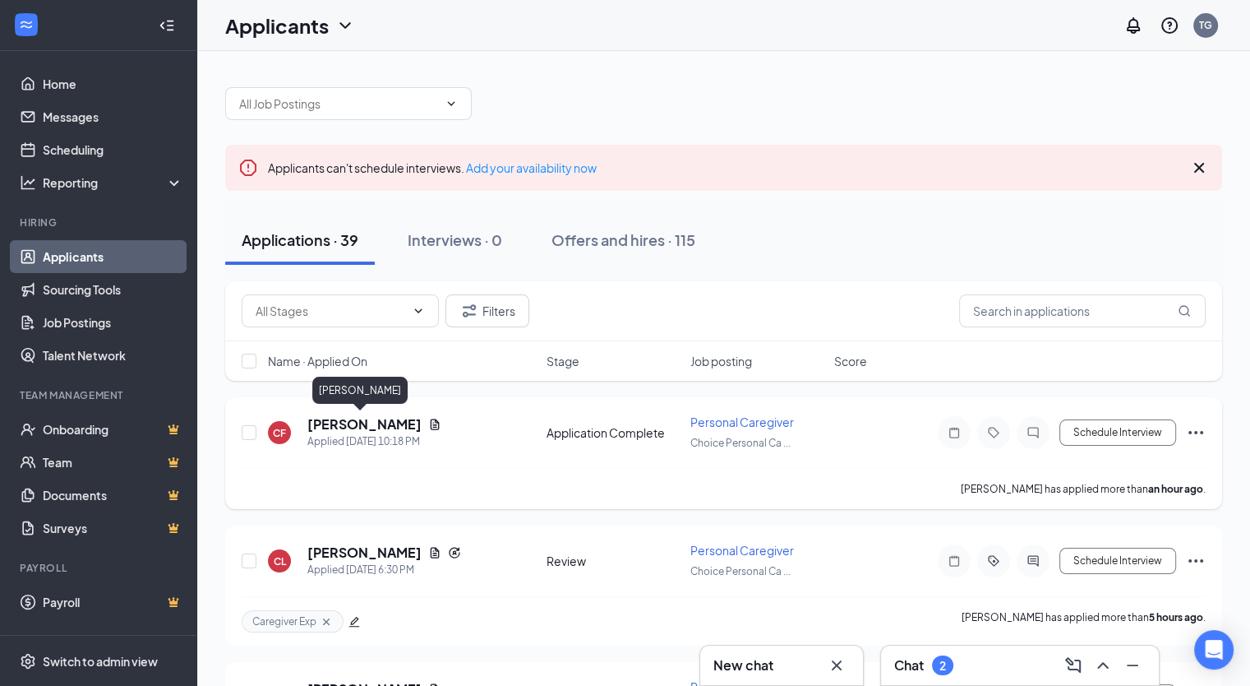
click at [368, 425] on h5 "[PERSON_NAME]" at bounding box center [364, 424] width 114 height 18
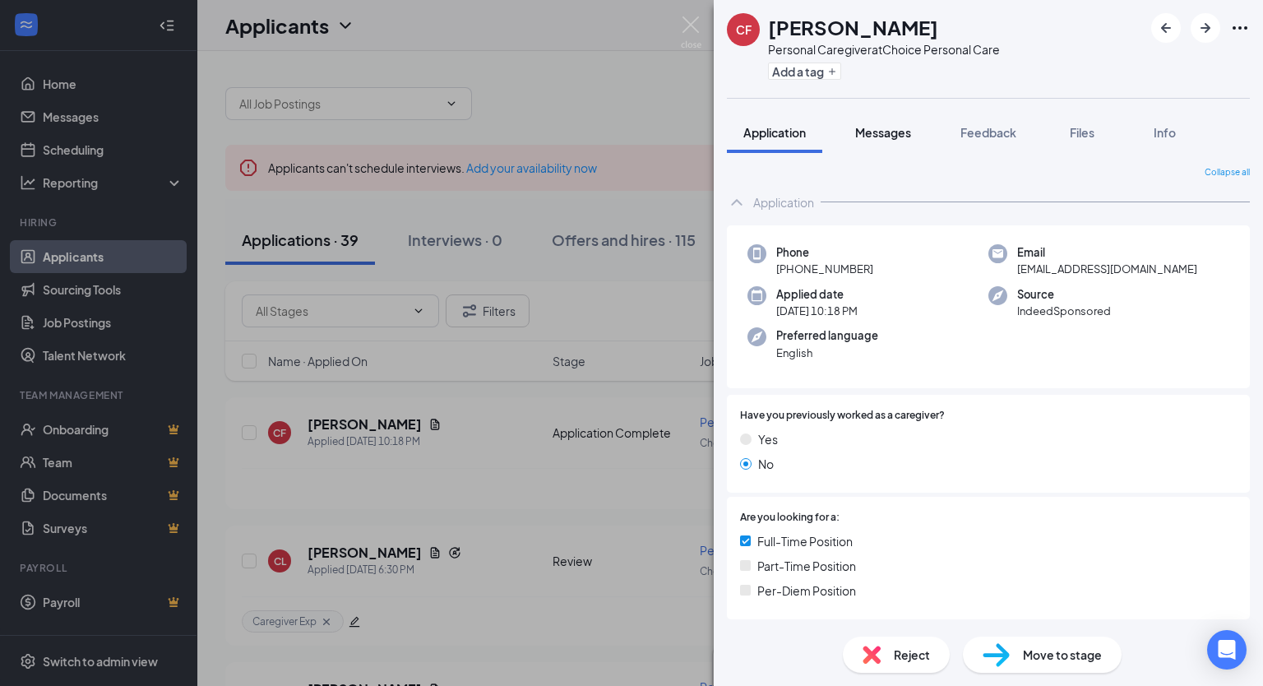
click at [881, 129] on span "Messages" at bounding box center [883, 132] width 56 height 15
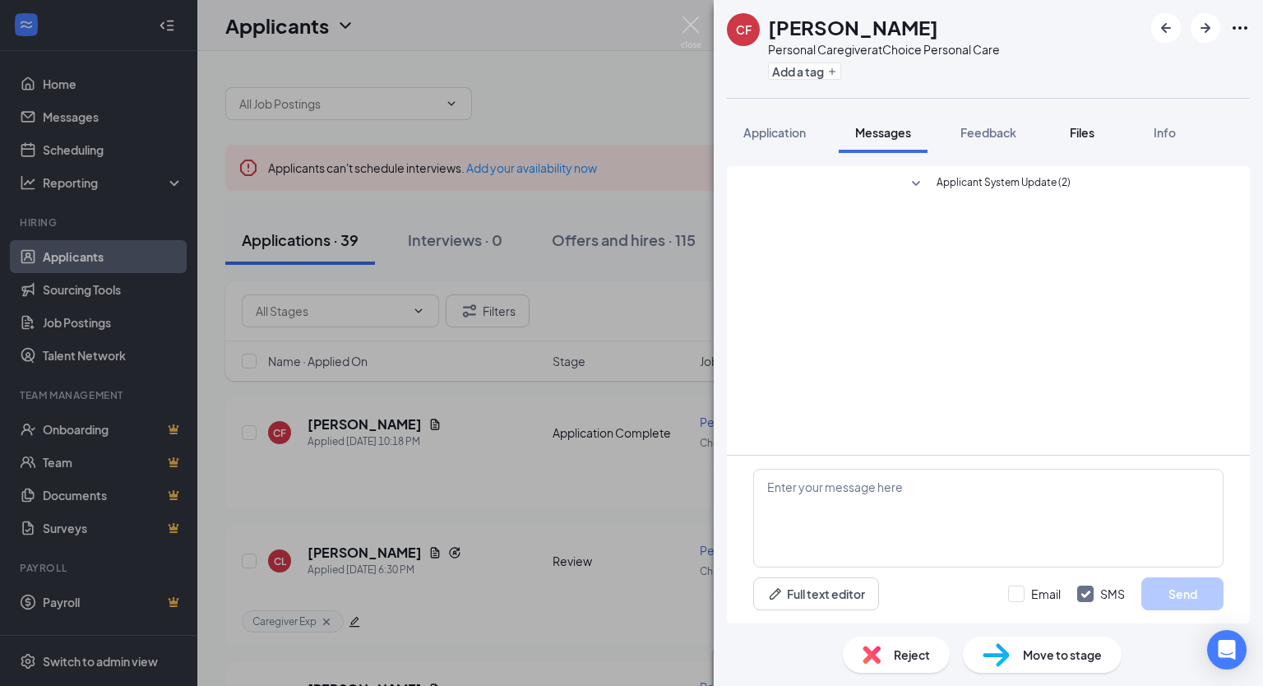
click at [1087, 135] on span "Files" at bounding box center [1081, 132] width 25 height 15
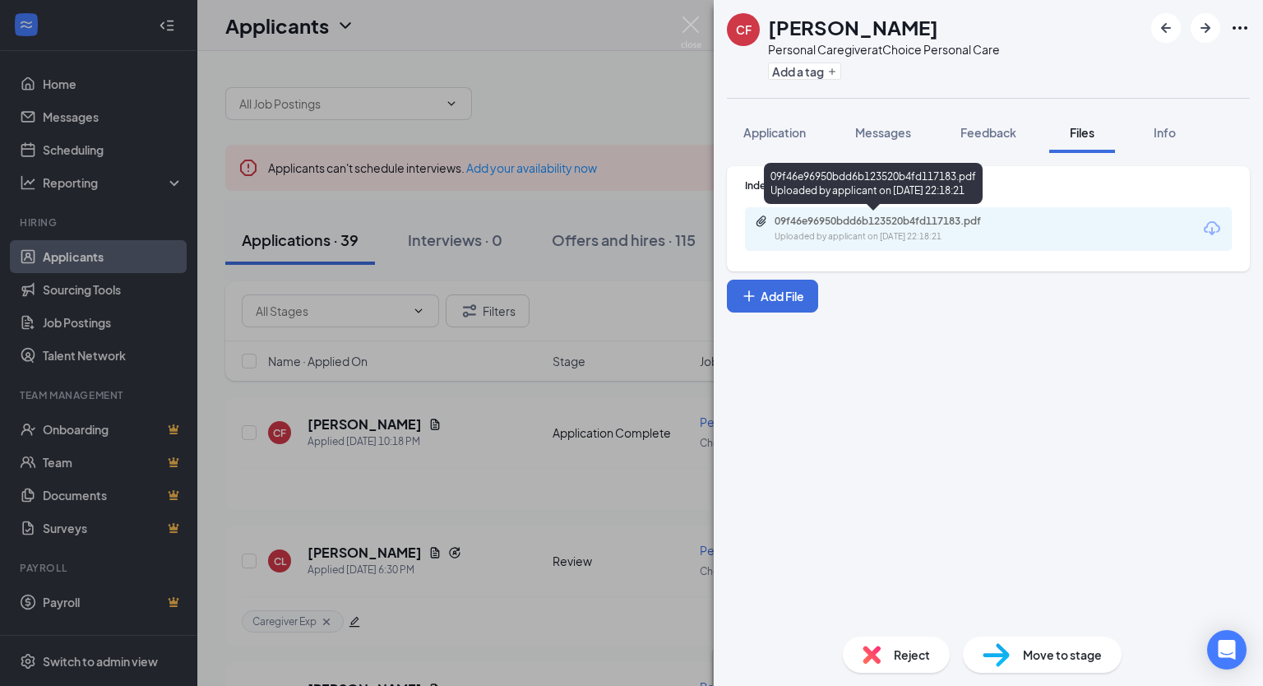
click at [941, 224] on div "09f46e96950bdd6b123520b4fd117183.pdf" at bounding box center [889, 221] width 230 height 13
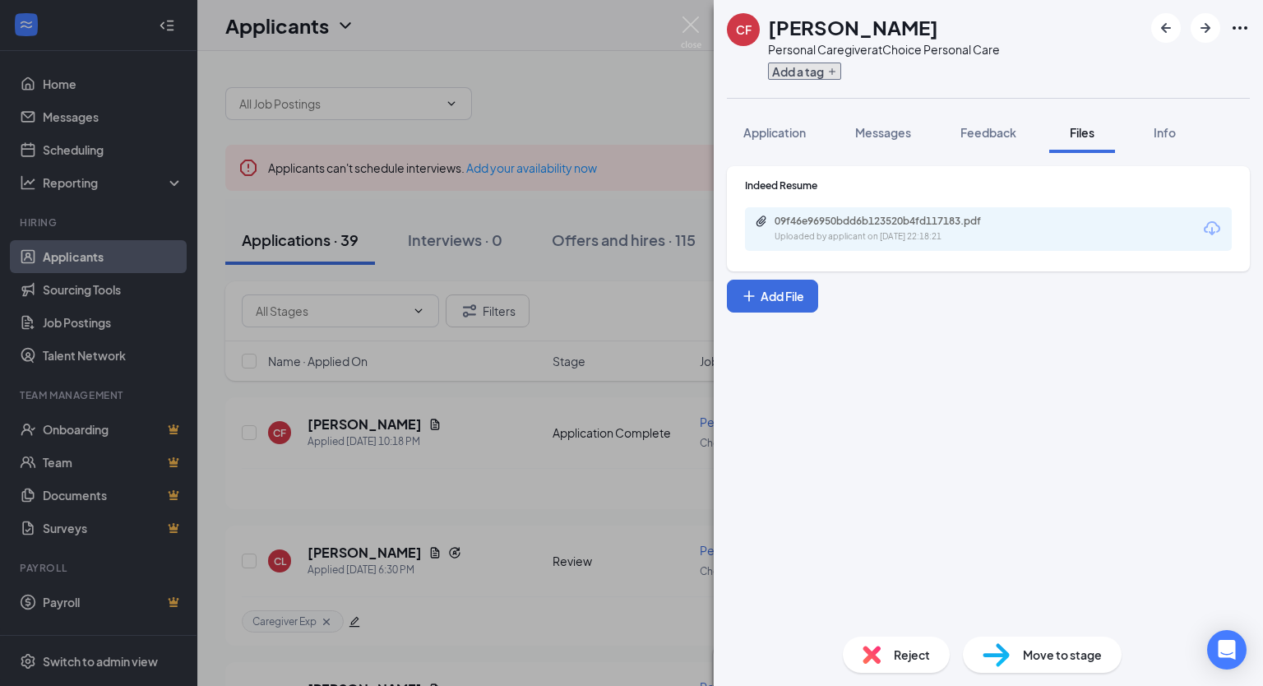
click at [826, 73] on button "Add a tag" at bounding box center [804, 70] width 73 height 17
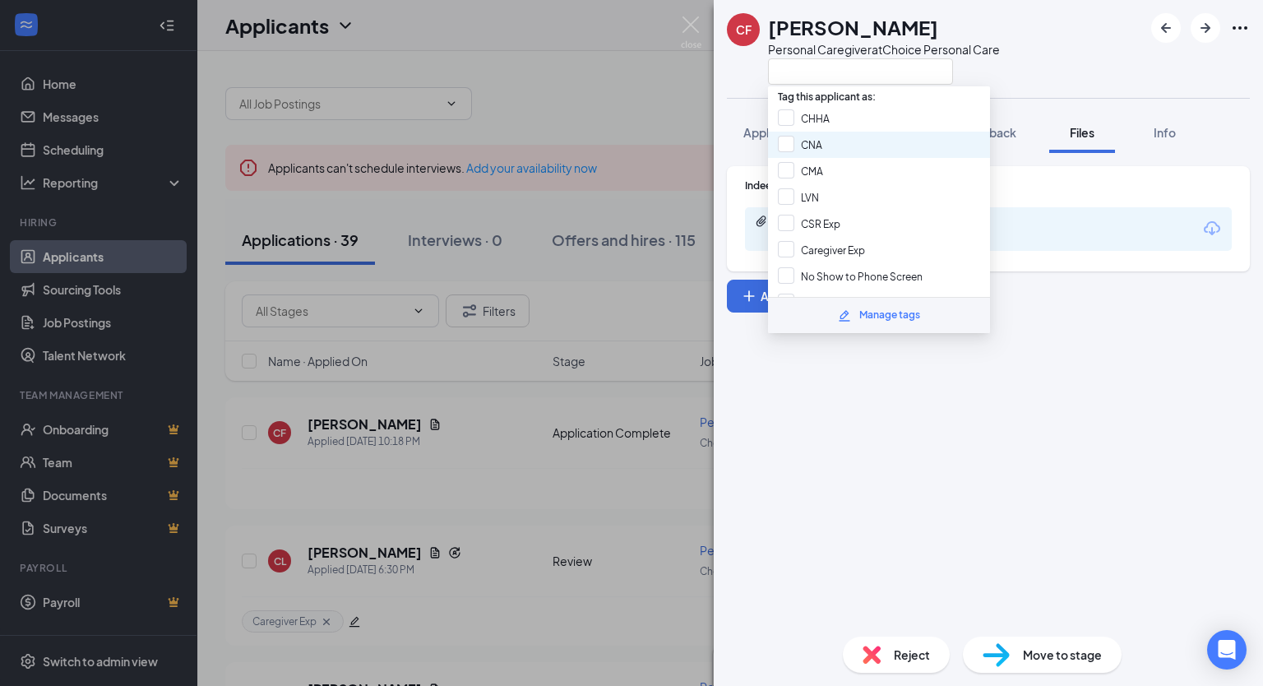
click at [827, 142] on div "CNA" at bounding box center [879, 145] width 222 height 26
checkbox input "true"
click at [854, 241] on input "Caregiver Exp" at bounding box center [821, 250] width 87 height 18
checkbox input "false"
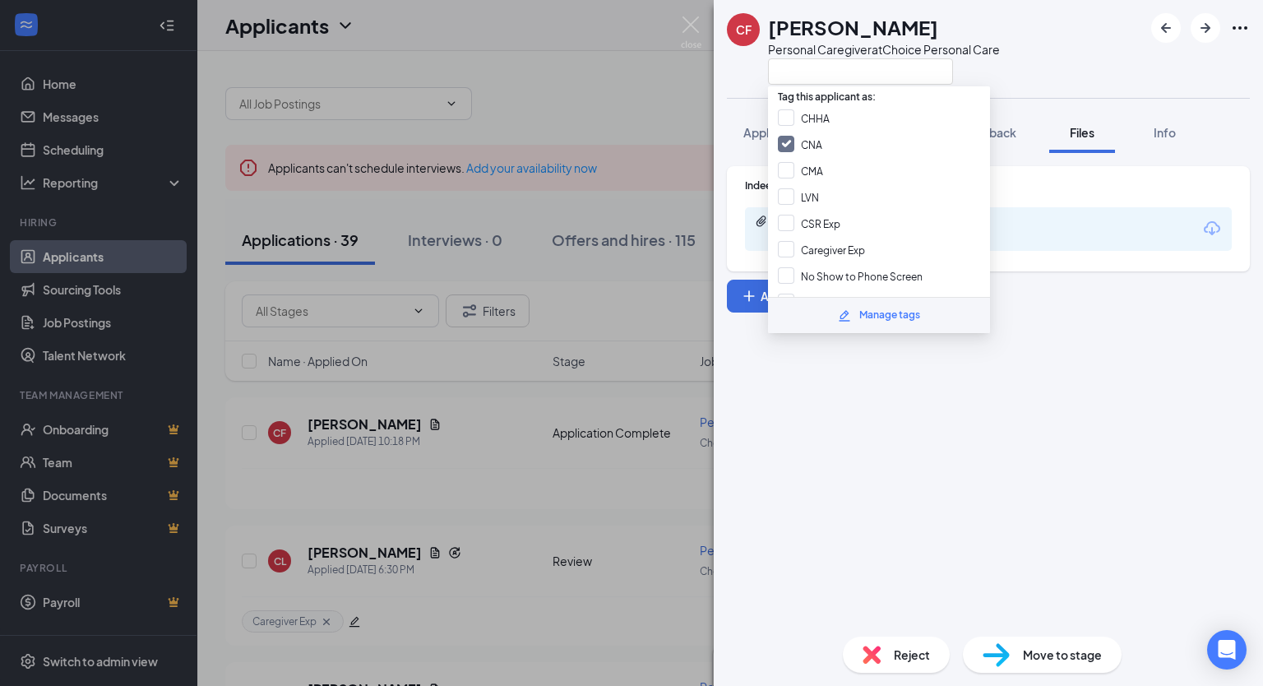
click at [1041, 69] on div "CF [PERSON_NAME] Personal Caregiver at Choice Personal Care" at bounding box center [987, 49] width 549 height 98
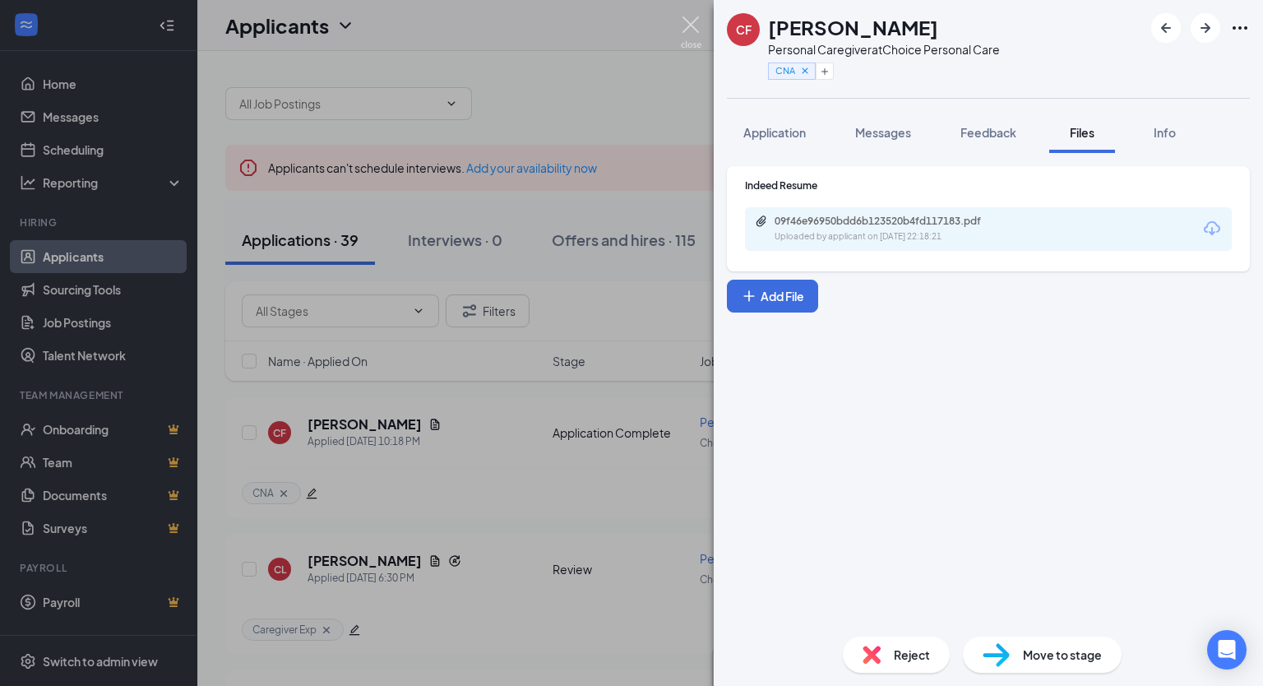
click at [699, 19] on img at bounding box center [691, 32] width 21 height 32
